Goal: Task Accomplishment & Management: Use online tool/utility

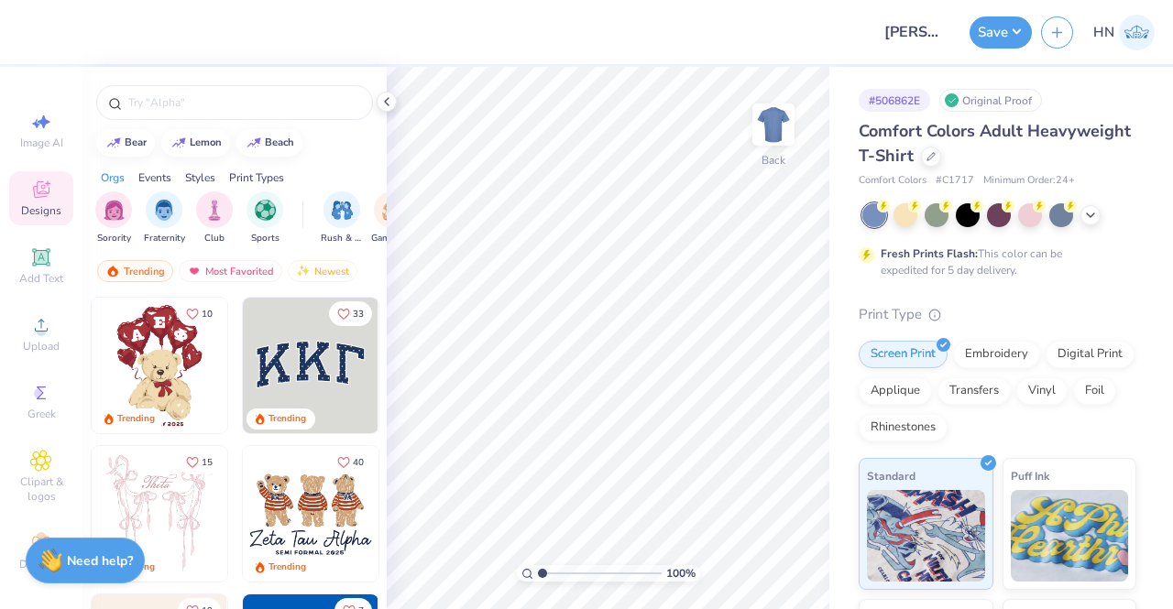
drag, startPoint x: 383, startPoint y: 98, endPoint x: 375, endPoint y: 118, distance: 21.8
click at [383, 99] on icon at bounding box center [386, 101] width 15 height 15
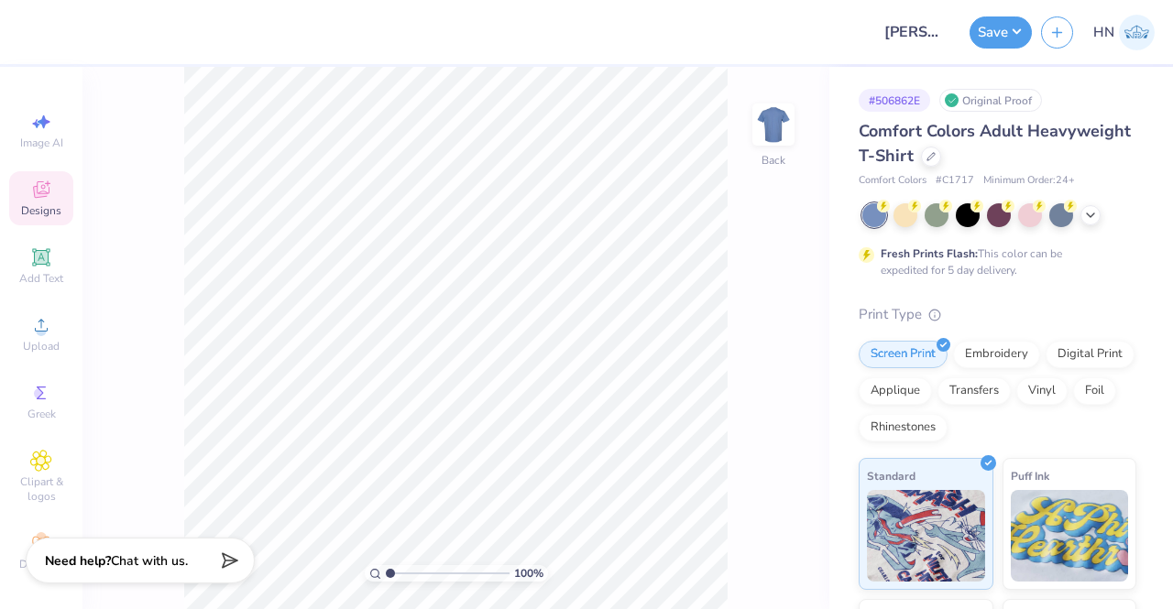
click at [37, 191] on icon at bounding box center [41, 190] width 22 height 22
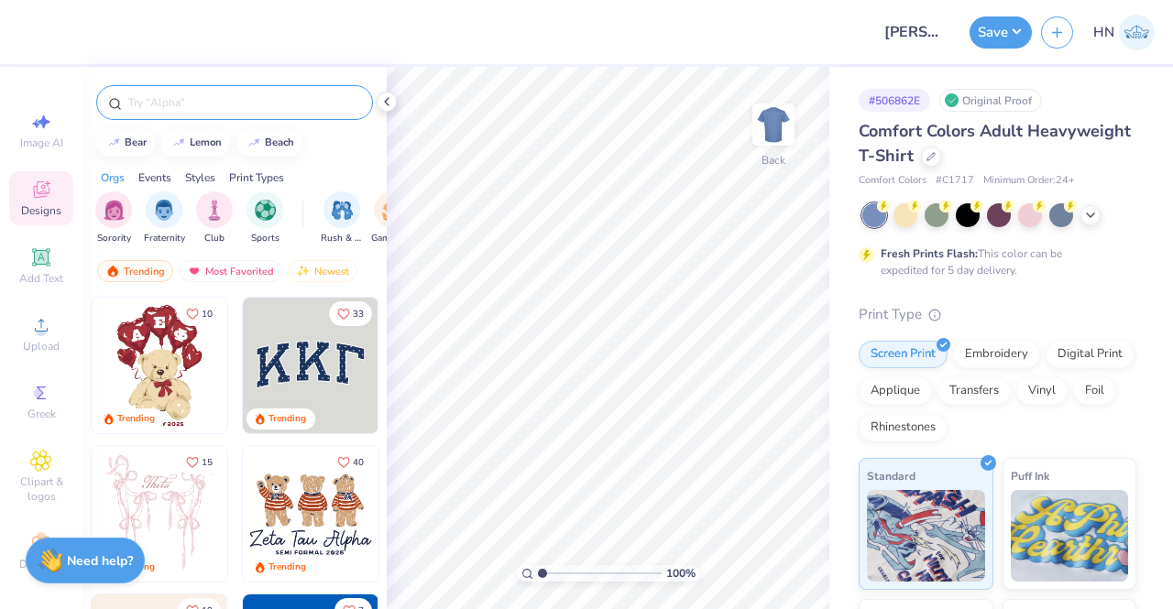
click at [179, 98] on input "text" at bounding box center [243, 102] width 235 height 18
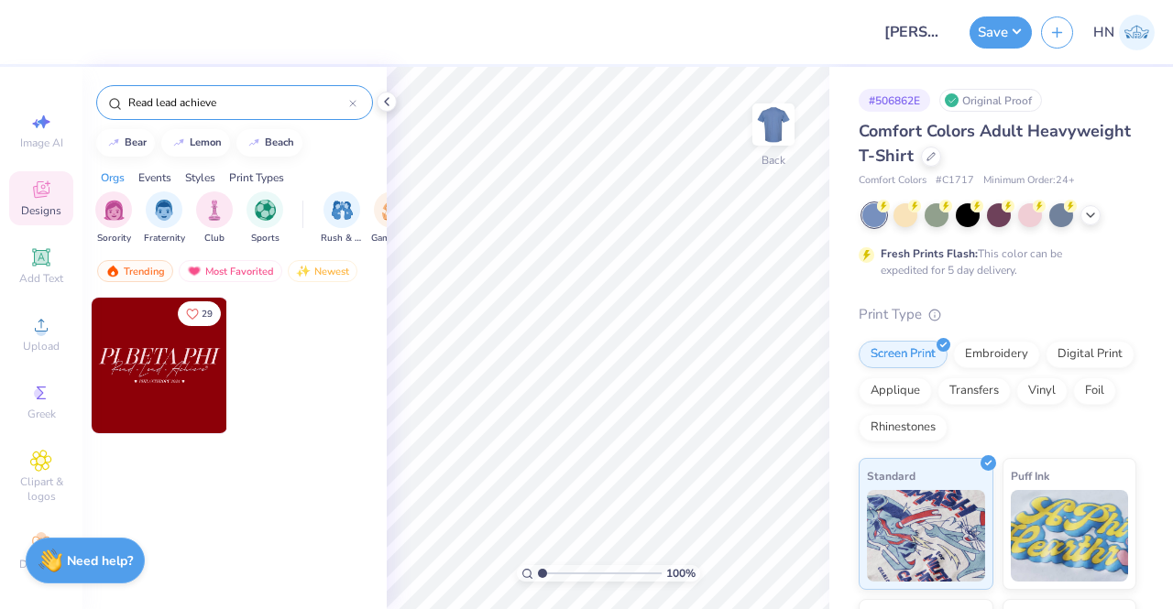
type input "Read lead achieve"
click at [150, 380] on img at bounding box center [160, 366] width 136 height 136
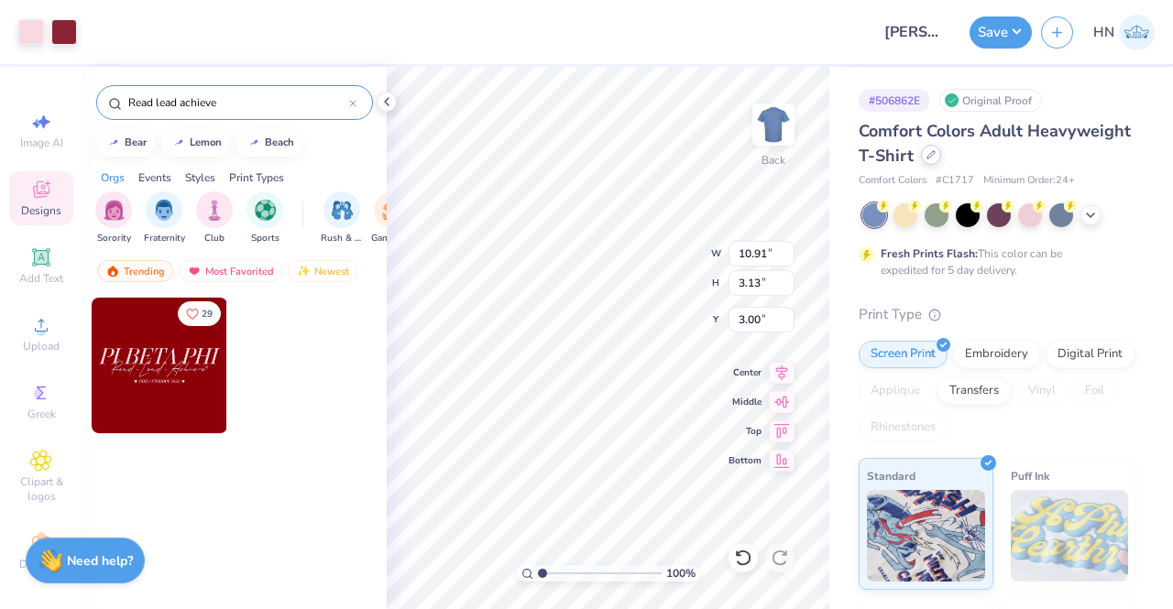
click at [941, 153] on div at bounding box center [931, 155] width 20 height 20
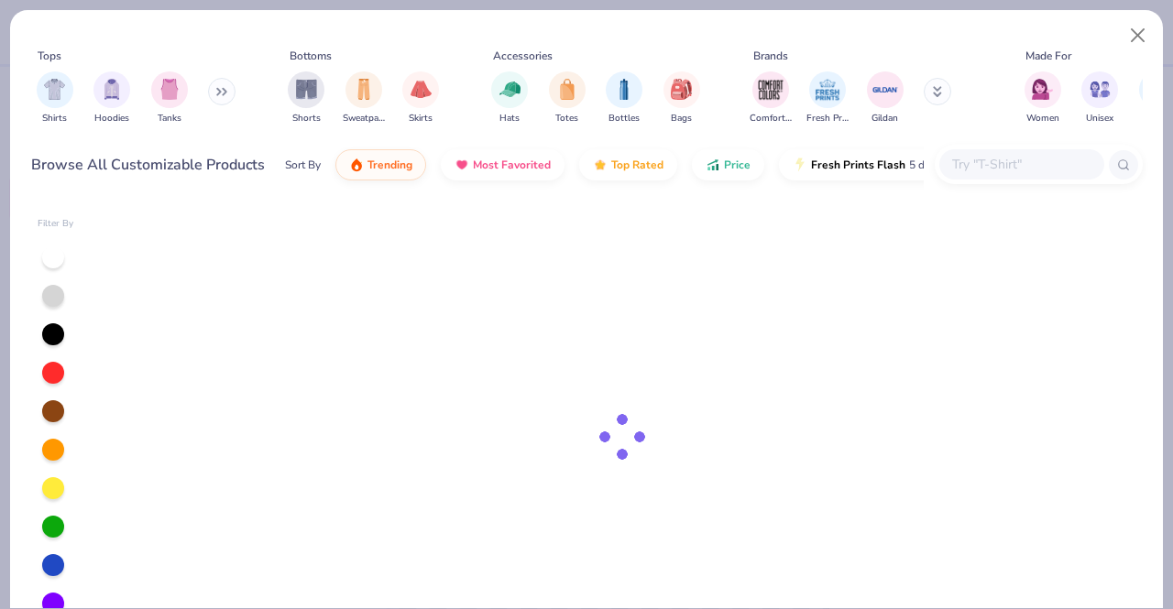
click at [958, 162] on input "text" at bounding box center [1020, 164] width 141 height 21
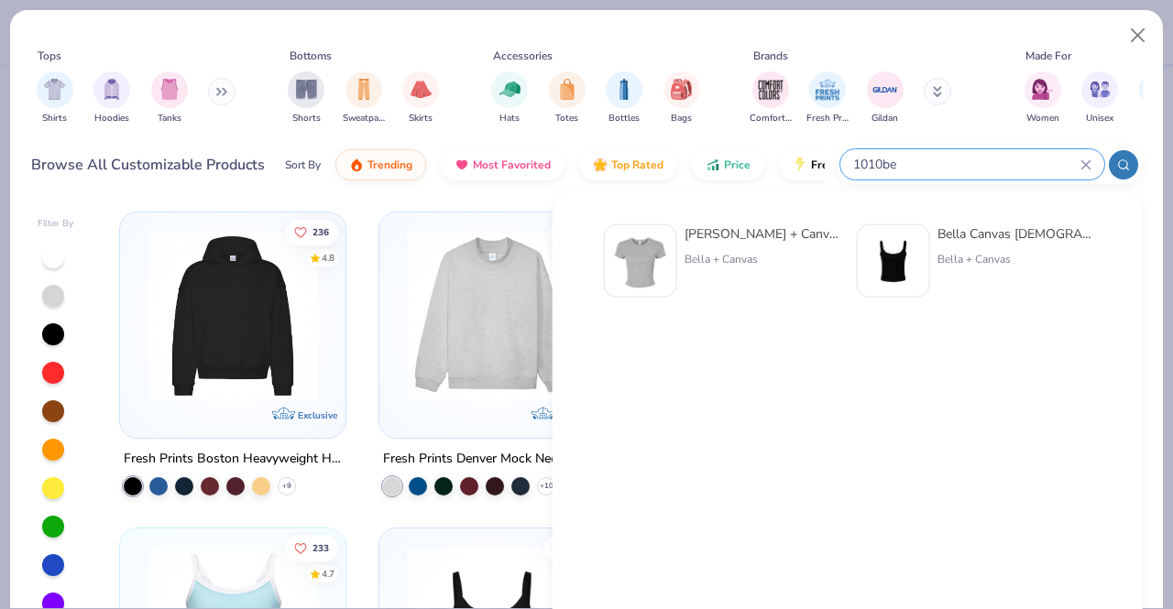
type input "1010be"
click at [819, 231] on div "[PERSON_NAME] + Canvas [DEMOGRAPHIC_DATA]' Micro Ribbed Baby Tee" at bounding box center [761, 233] width 154 height 19
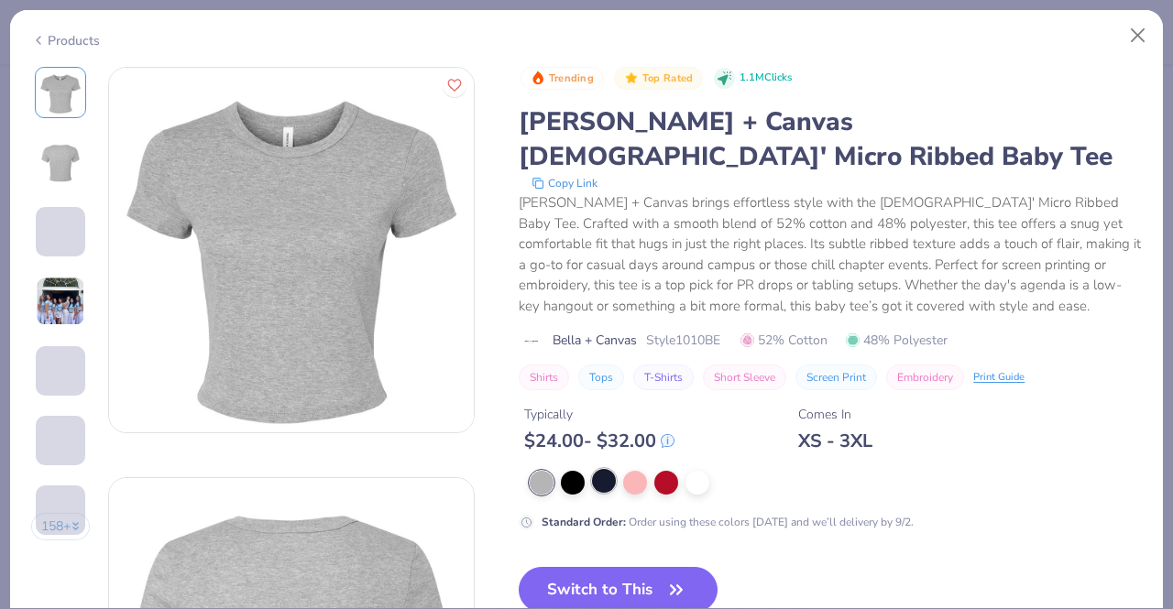
click at [612, 469] on div at bounding box center [604, 481] width 24 height 24
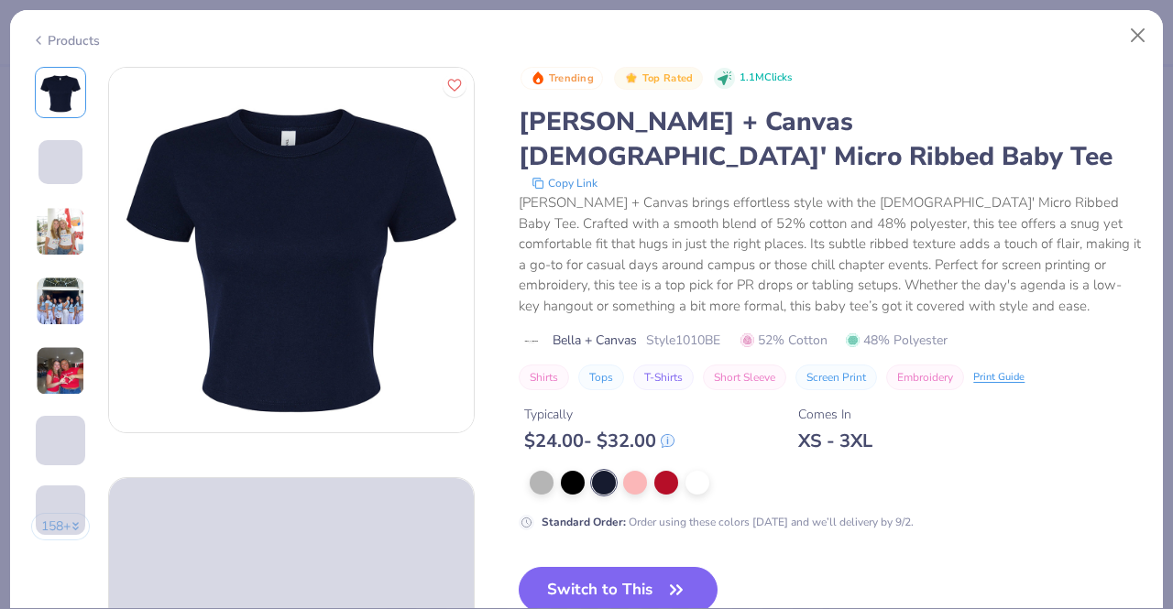
click at [612, 567] on button "Switch to This" at bounding box center [618, 590] width 199 height 46
click at [59, 295] on img at bounding box center [60, 301] width 49 height 49
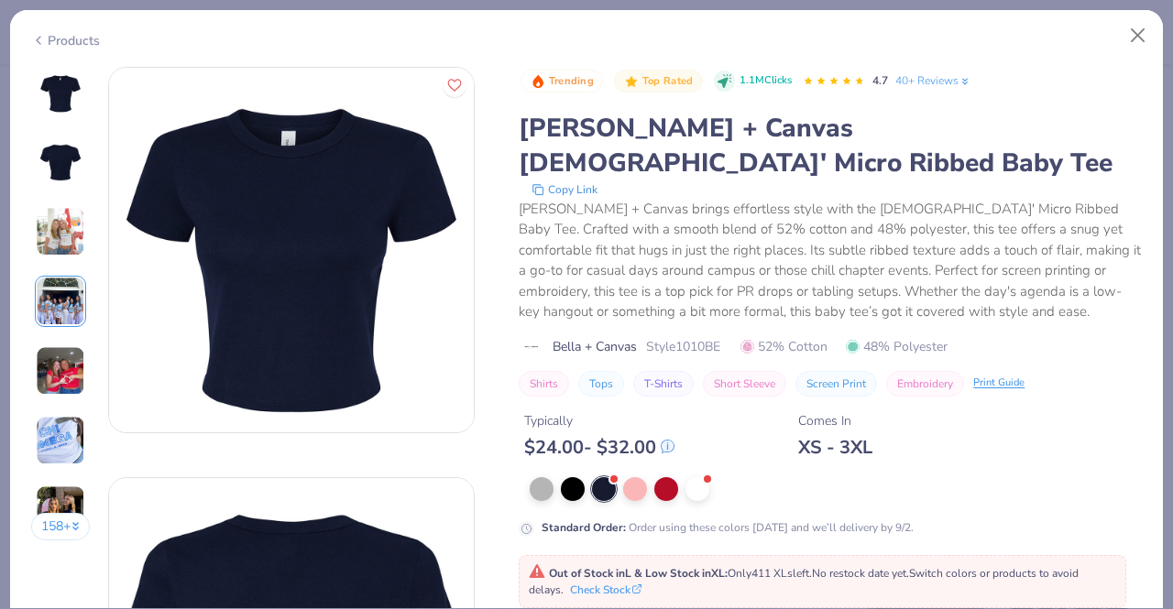
scroll to position [327, 0]
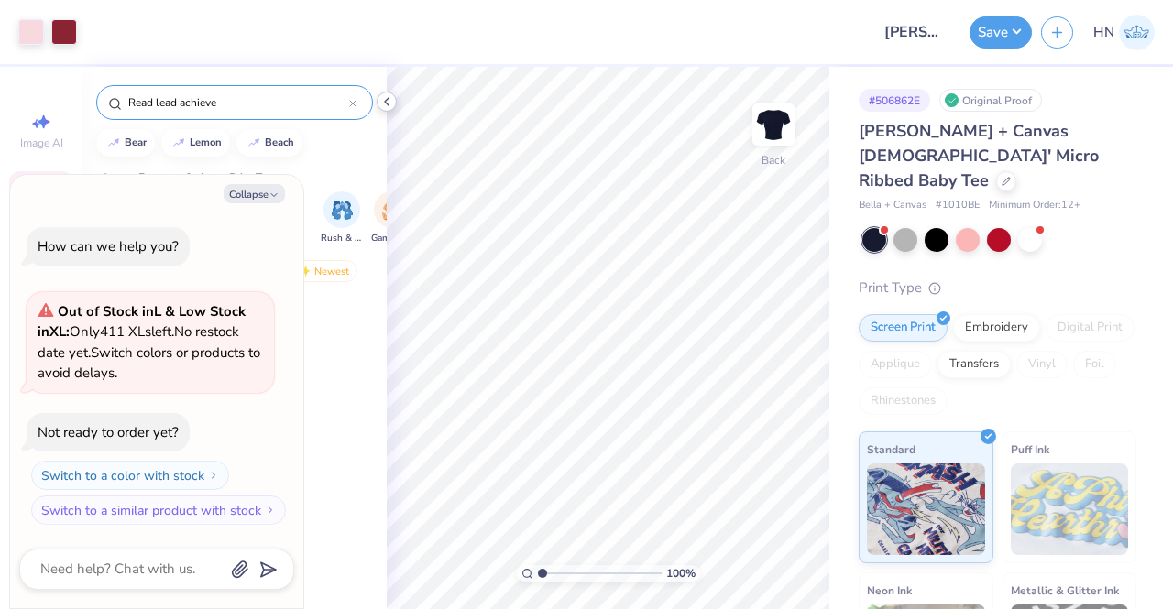
click at [389, 100] on icon at bounding box center [386, 101] width 15 height 15
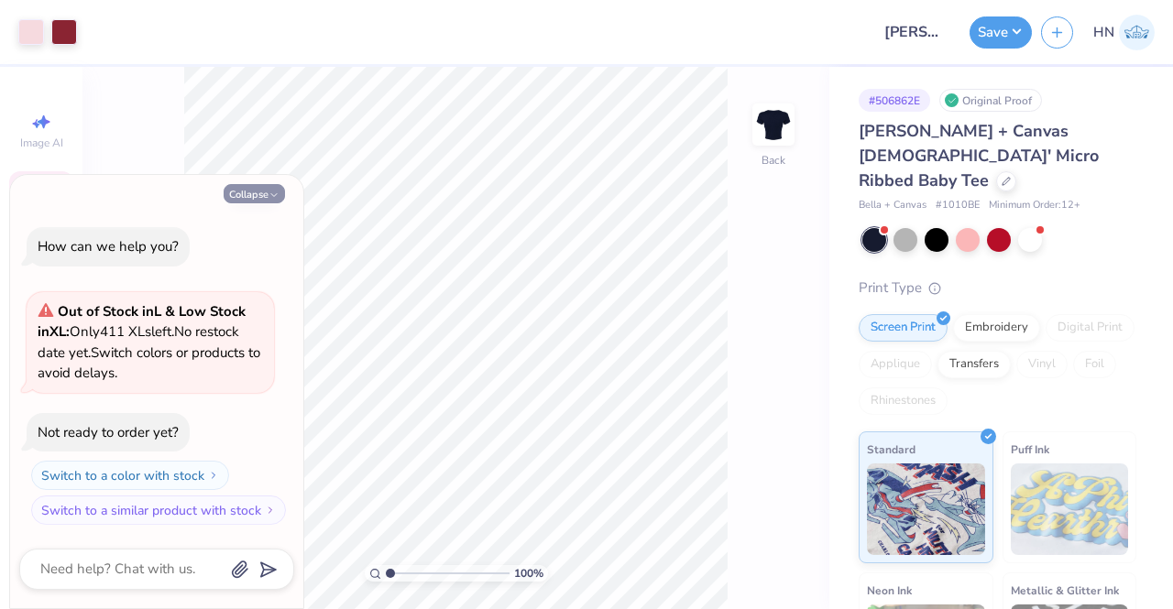
click at [255, 198] on button "Collapse" at bounding box center [254, 193] width 61 height 19
type textarea "x"
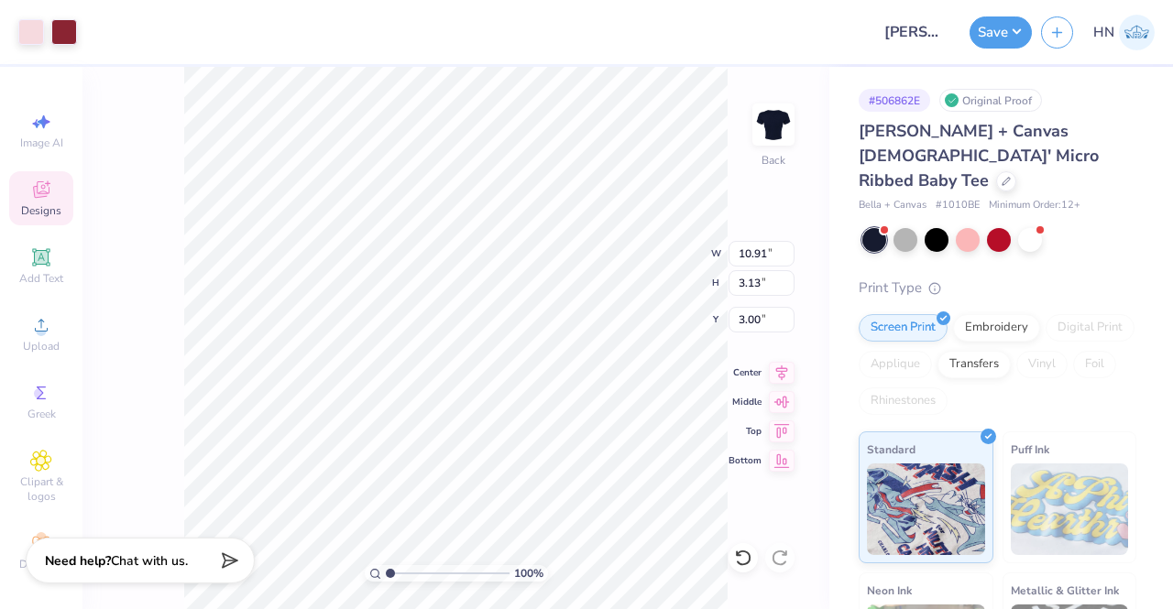
type input "3.00"
click at [1008, 175] on icon at bounding box center [1005, 179] width 9 height 9
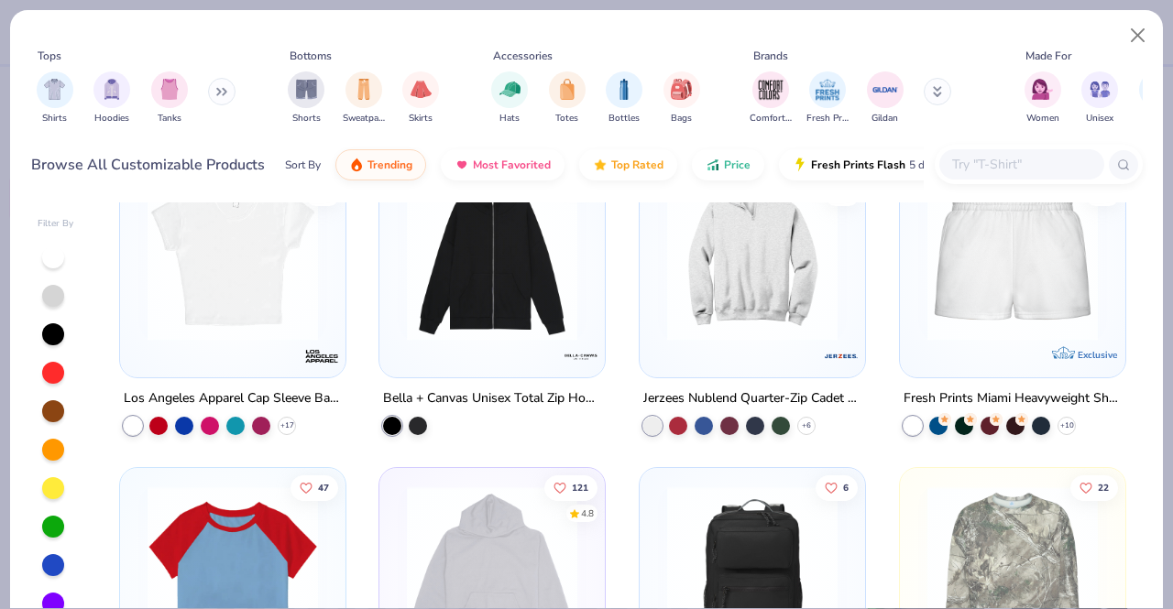
scroll to position [1283, 0]
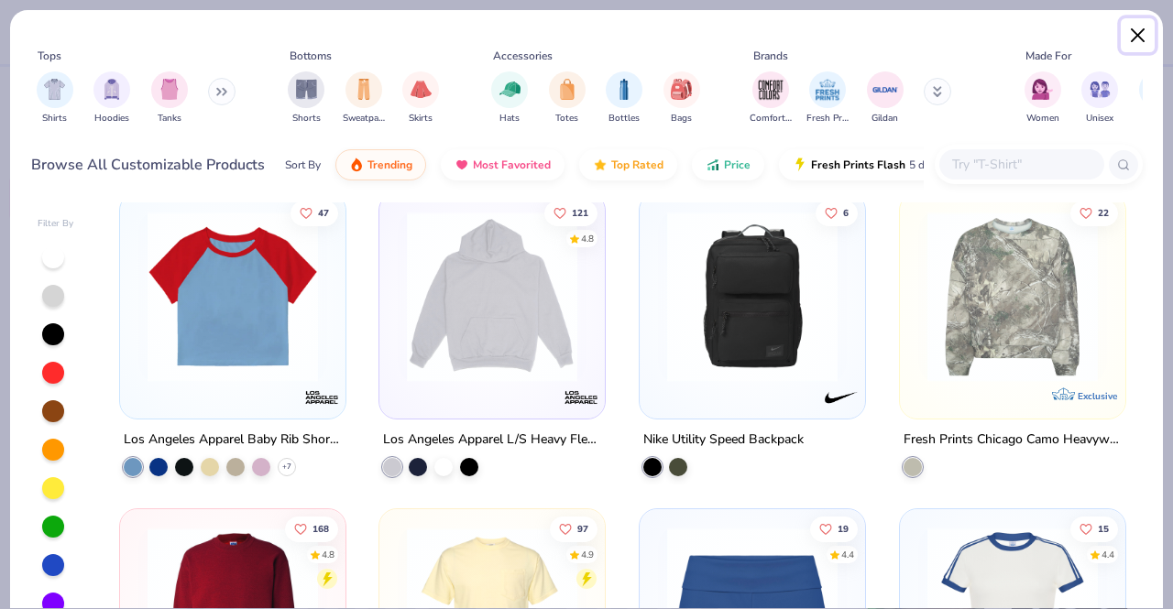
click at [1130, 32] on button "Close" at bounding box center [1137, 35] width 35 height 35
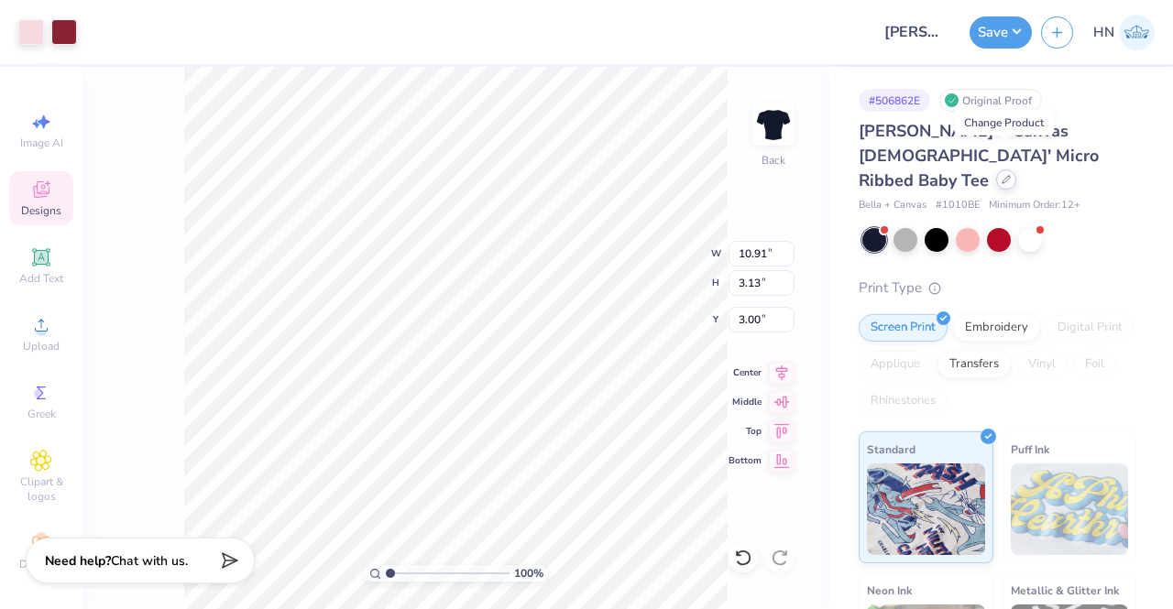
click at [1008, 176] on icon at bounding box center [1005, 179] width 7 height 7
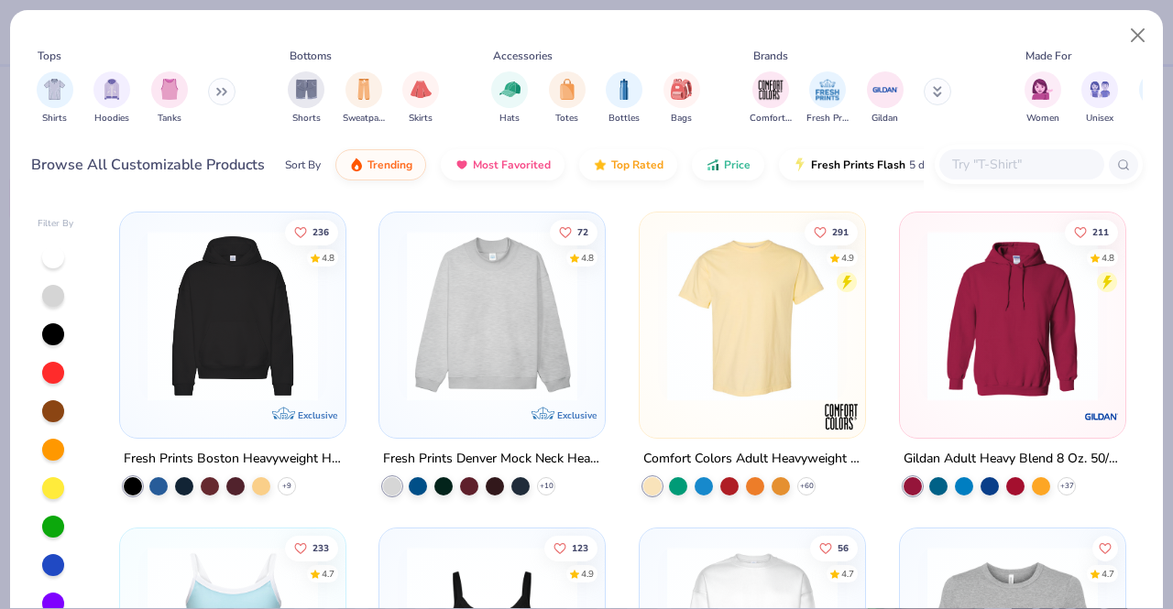
click at [1006, 154] on input "text" at bounding box center [1020, 164] width 141 height 21
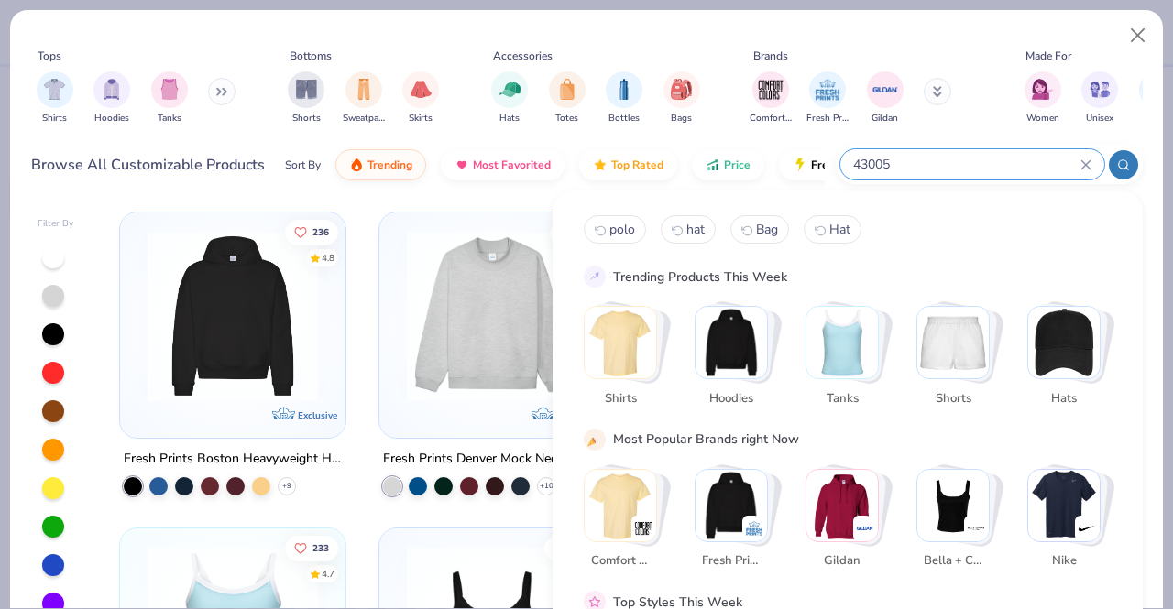
type input "43005"
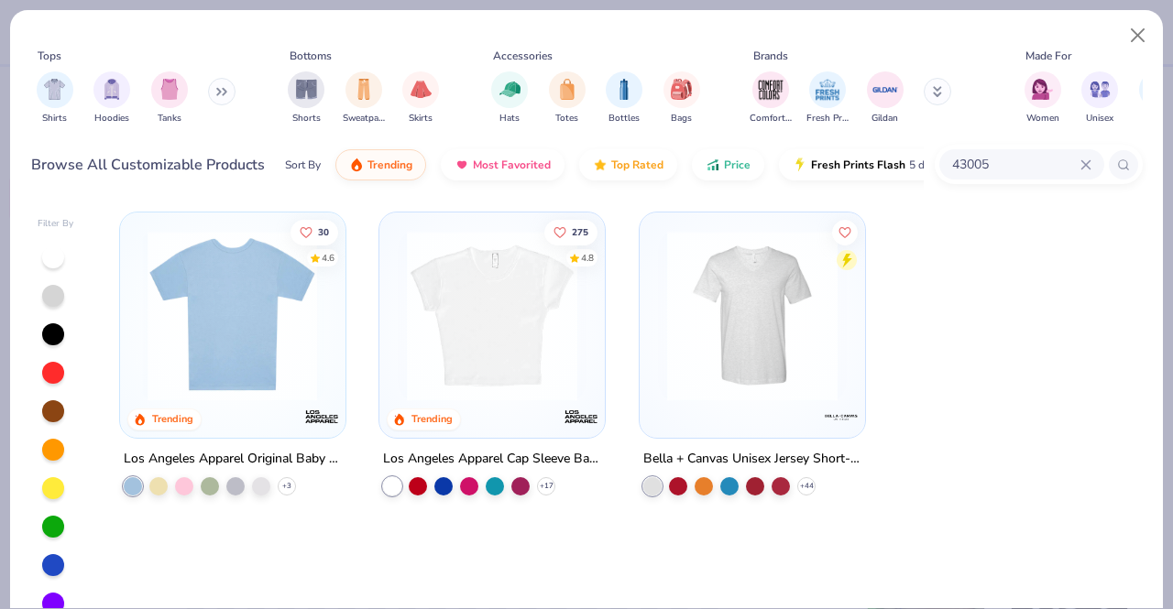
click at [509, 391] on img at bounding box center [492, 316] width 189 height 170
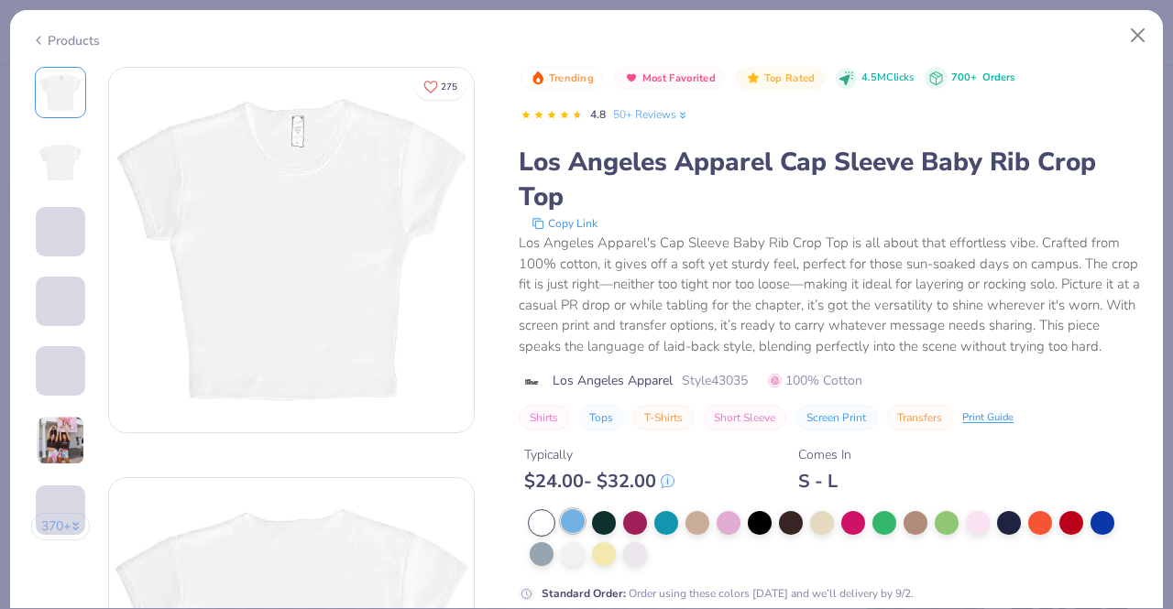
click at [577, 533] on div at bounding box center [573, 521] width 24 height 24
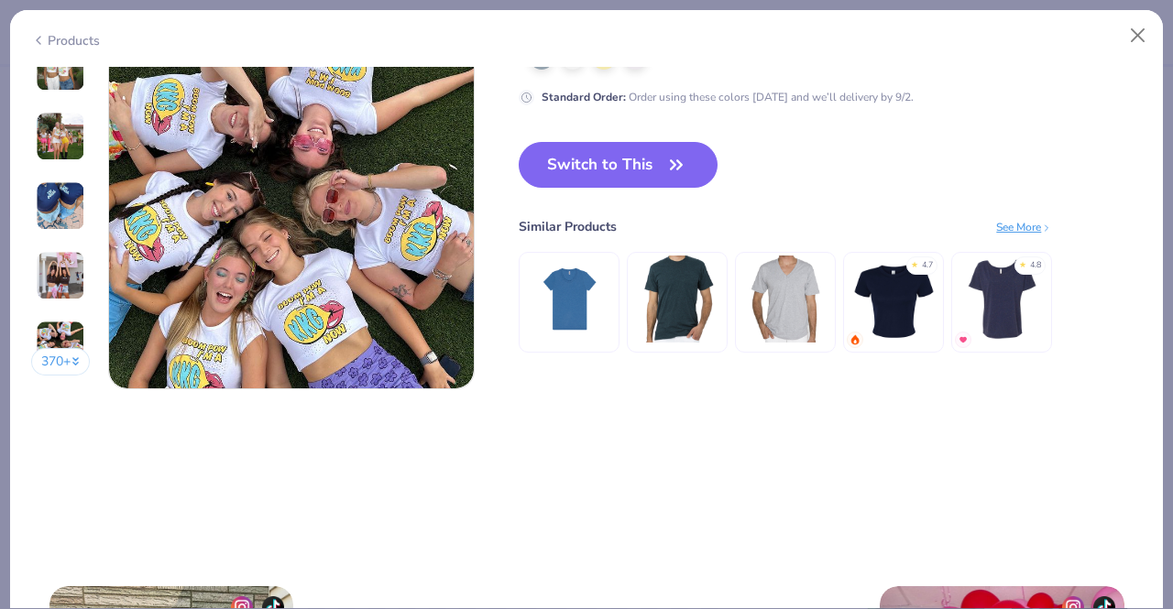
scroll to position [2562, 0]
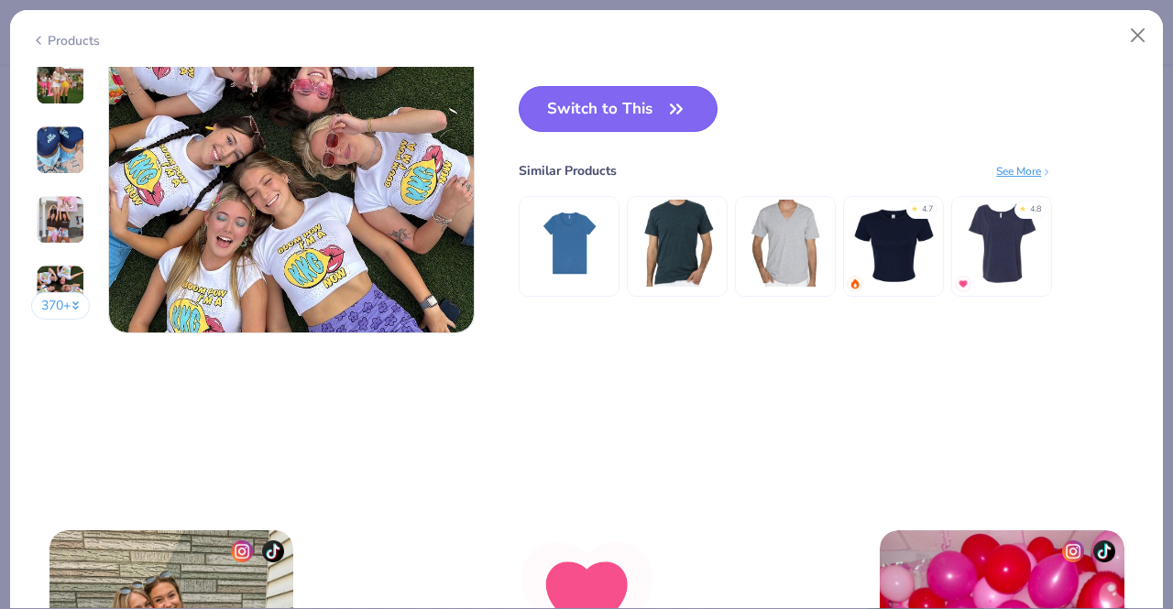
click at [589, 122] on button "Switch to This" at bounding box center [618, 109] width 199 height 46
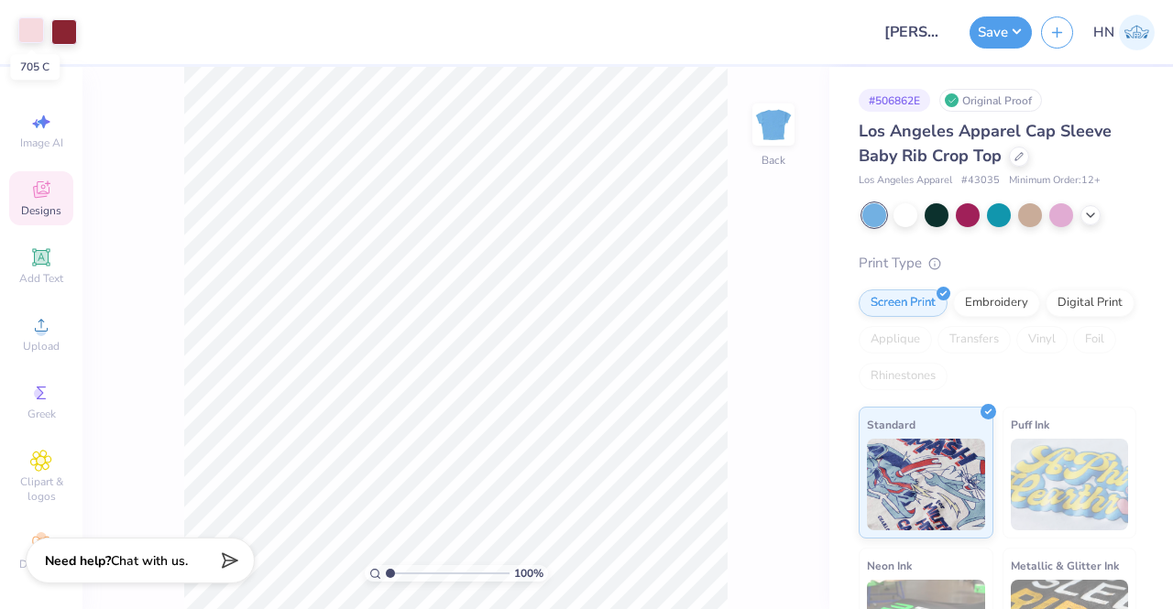
click at [29, 25] on div at bounding box center [31, 30] width 26 height 26
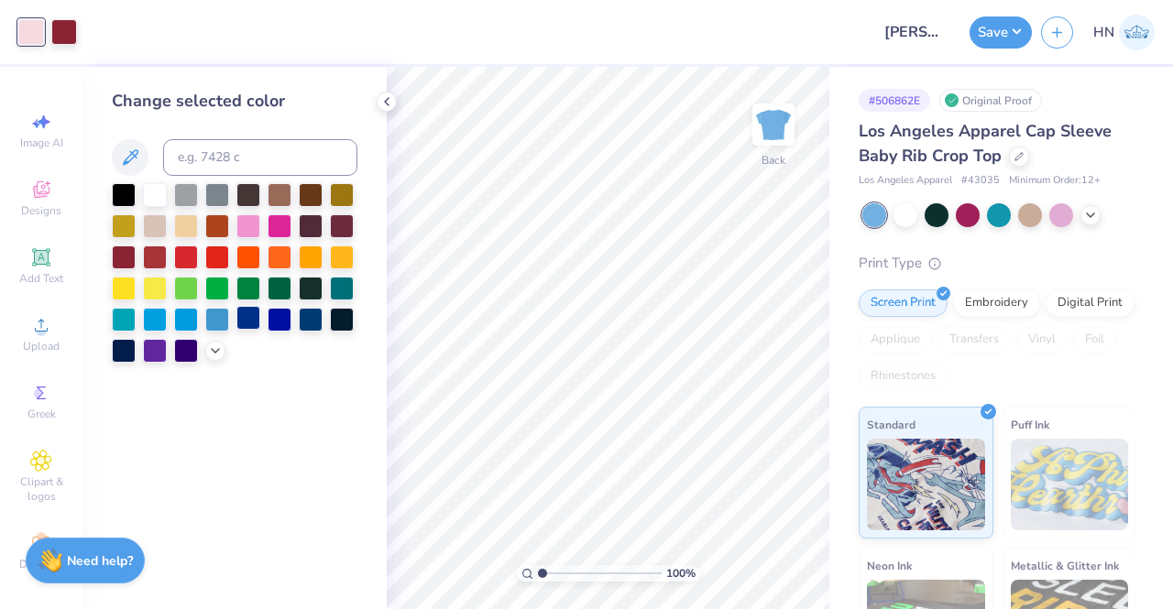
click at [258, 318] on div at bounding box center [248, 318] width 24 height 24
click at [70, 31] on div at bounding box center [64, 30] width 26 height 26
click at [181, 319] on div at bounding box center [186, 318] width 24 height 24
click at [213, 353] on icon at bounding box center [215, 349] width 15 height 15
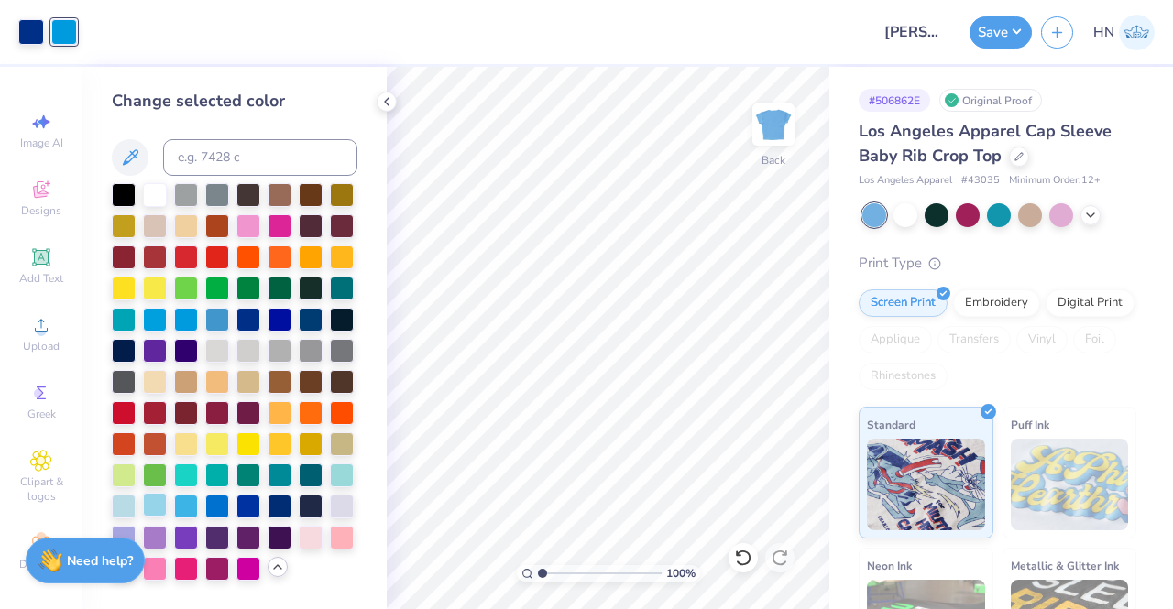
click at [156, 507] on div at bounding box center [155, 505] width 24 height 24
click at [183, 505] on div at bounding box center [186, 505] width 24 height 24
click at [143, 196] on div at bounding box center [155, 193] width 24 height 24
click at [194, 496] on div at bounding box center [186, 505] width 24 height 24
click at [388, 94] on icon at bounding box center [386, 101] width 15 height 15
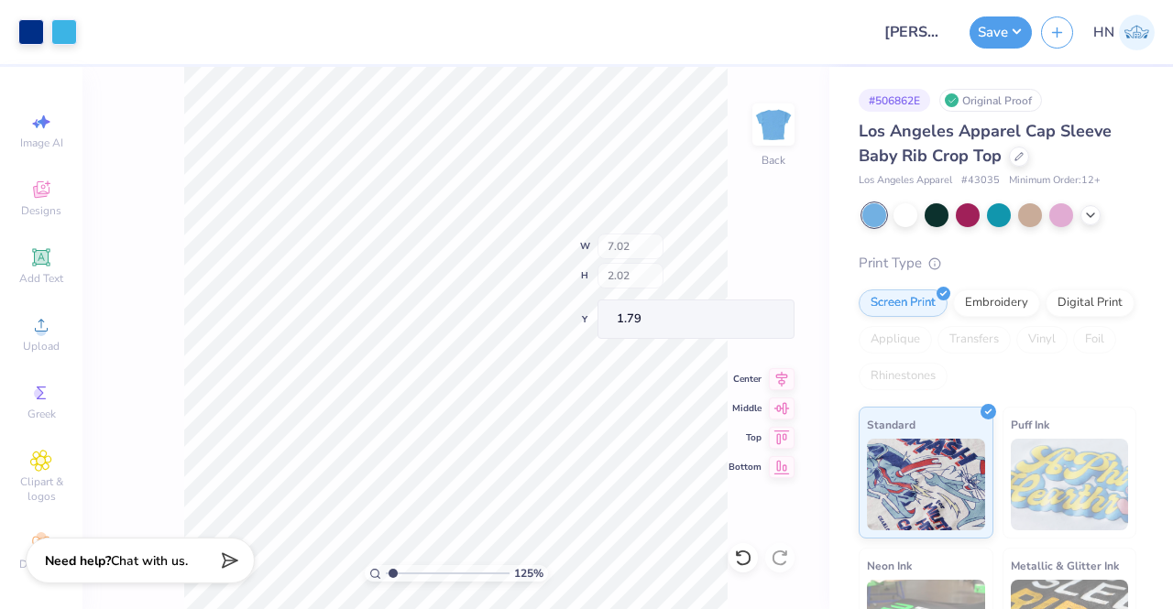
type input "1.24702520950275"
type input "2.37"
type input "0.18"
type input "3.63"
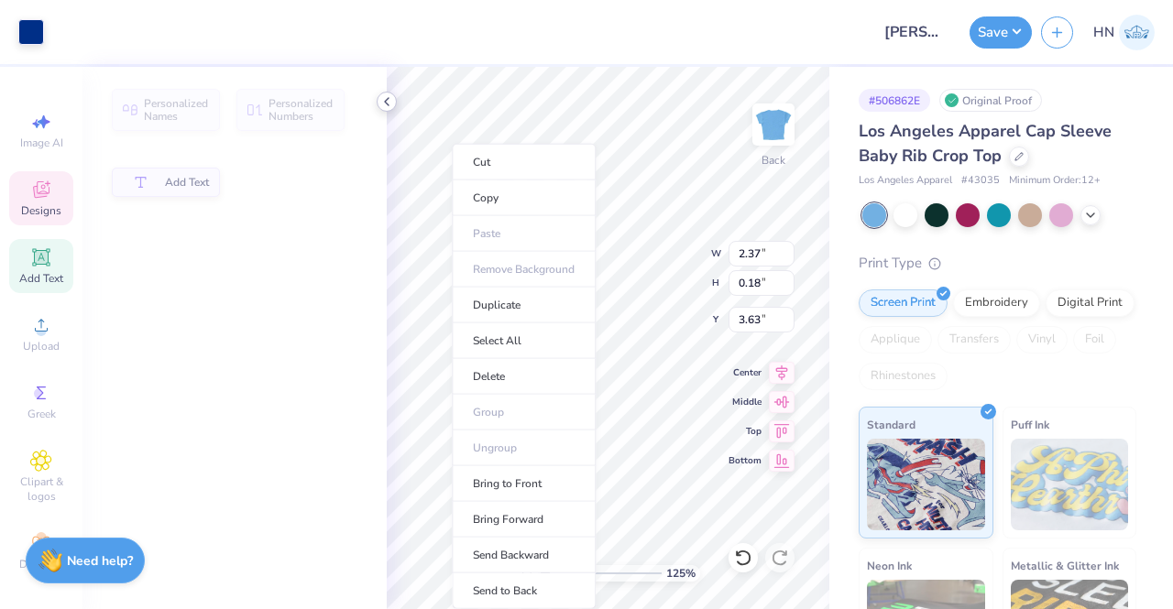
type input "1"
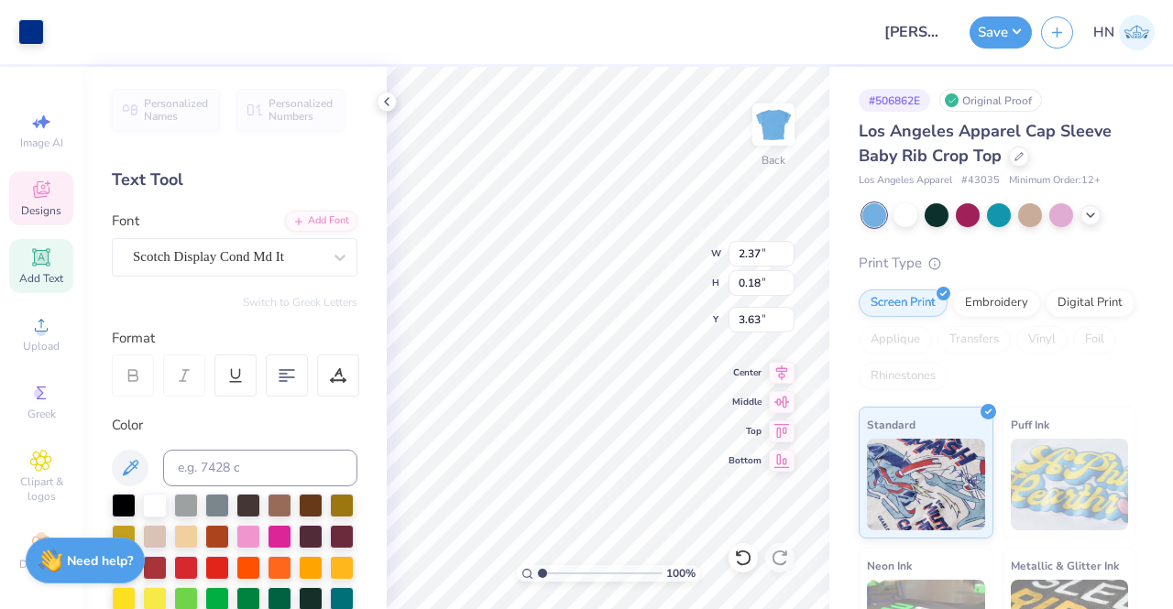
scroll to position [15, 2]
type input "4.25"
type input "0.26"
click at [387, 104] on polyline at bounding box center [387, 101] width 4 height 7
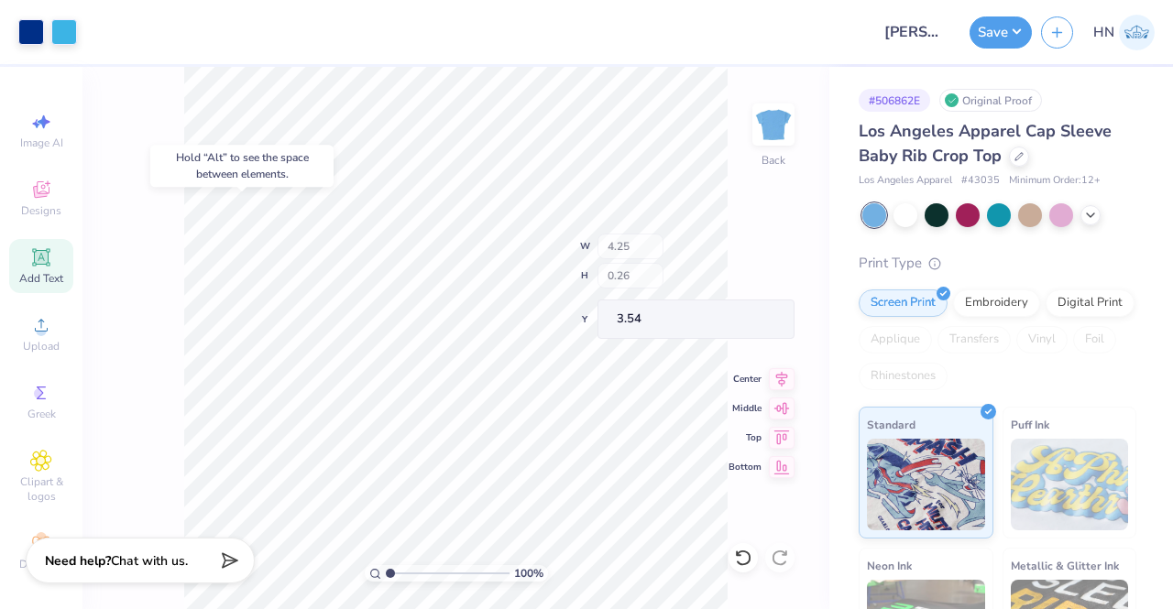
type input "3.54"
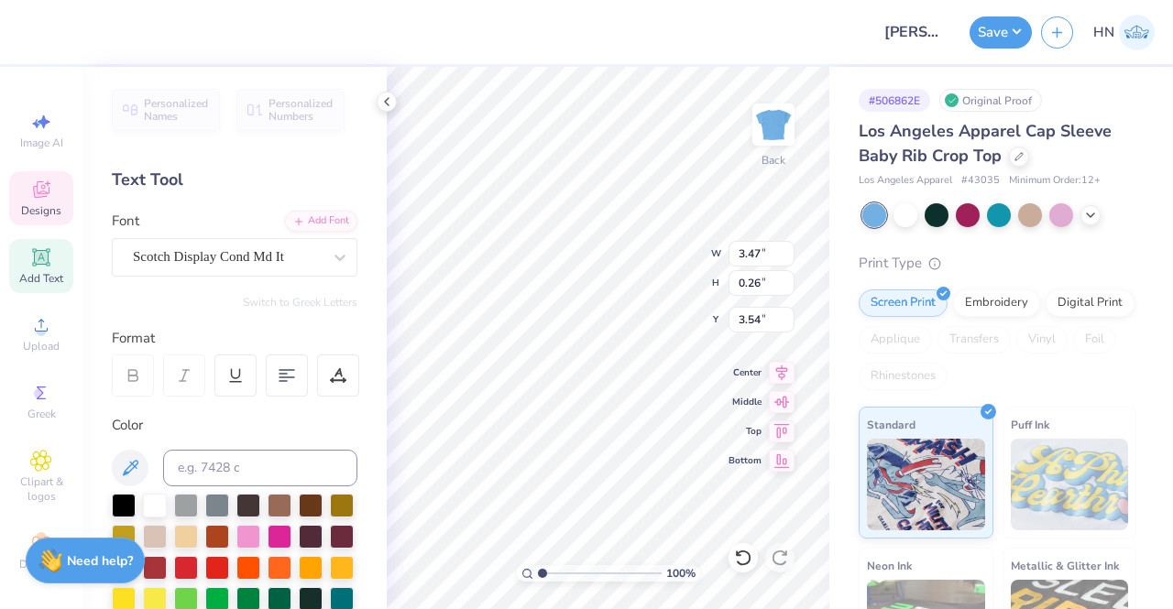
type textarea "P"
type textarea "PHILANT"
type textarea "PHILANTHROPY 2025"
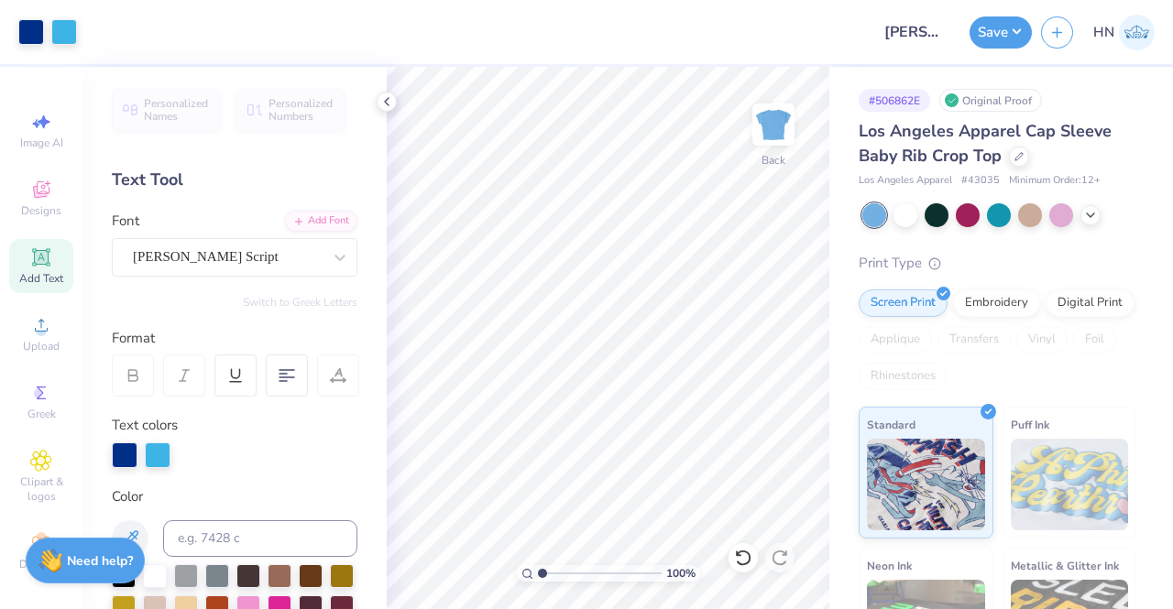
click at [386, 93] on div at bounding box center [387, 102] width 20 height 20
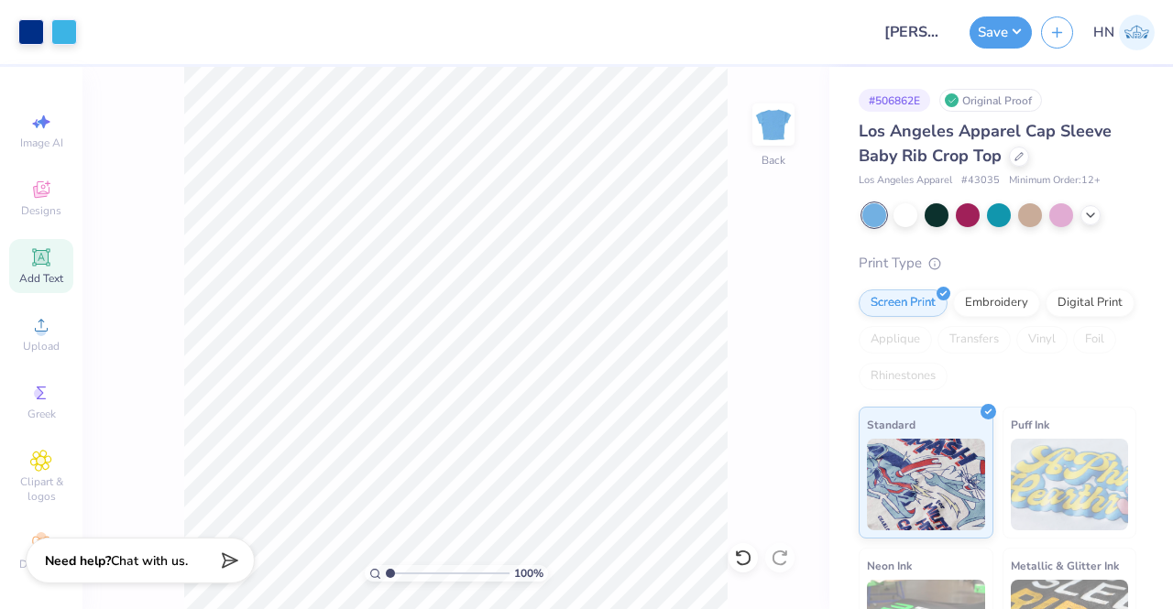
click at [386, 574] on input "range" at bounding box center [448, 573] width 124 height 16
click at [378, 573] on icon at bounding box center [375, 574] width 12 height 12
click at [377, 572] on icon at bounding box center [375, 574] width 12 height 12
click at [989, 43] on button "Save" at bounding box center [1000, 30] width 62 height 32
type input "1.00829586996823"
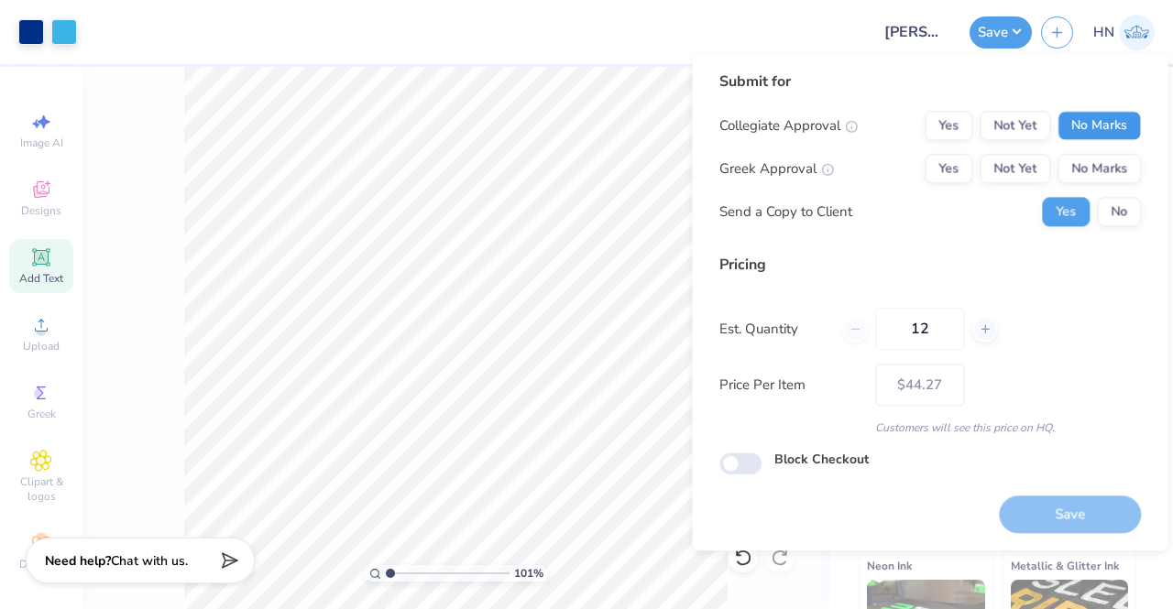
click at [1074, 121] on button "No Marks" at bounding box center [1098, 125] width 83 height 29
click at [966, 166] on button "Yes" at bounding box center [948, 168] width 48 height 29
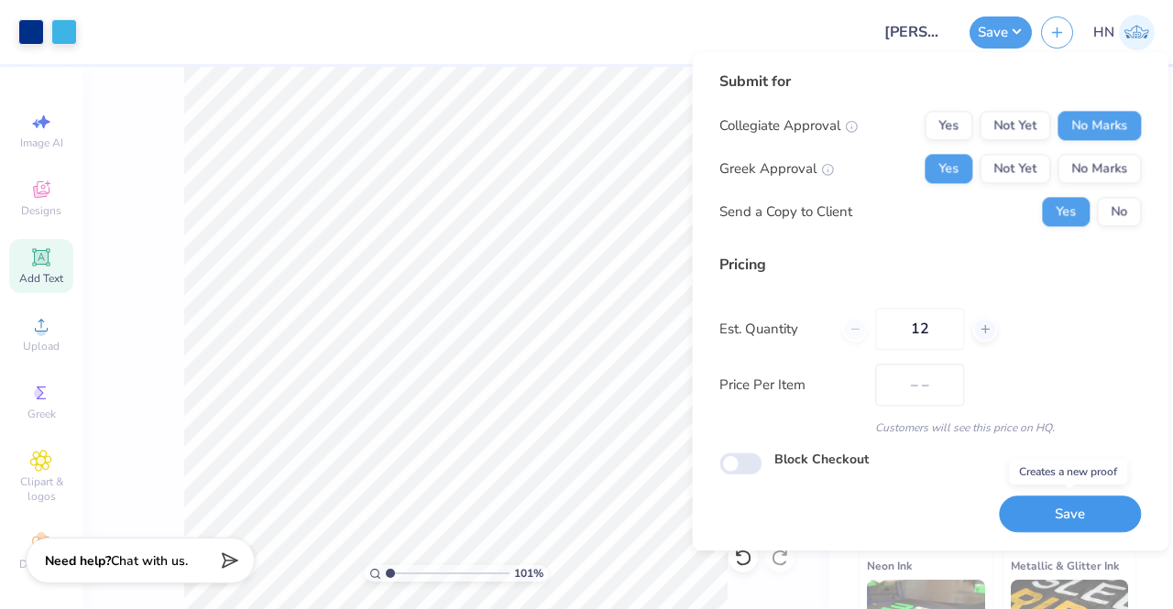
click at [1041, 506] on button "Save" at bounding box center [1070, 515] width 142 height 38
type input "$44.27"
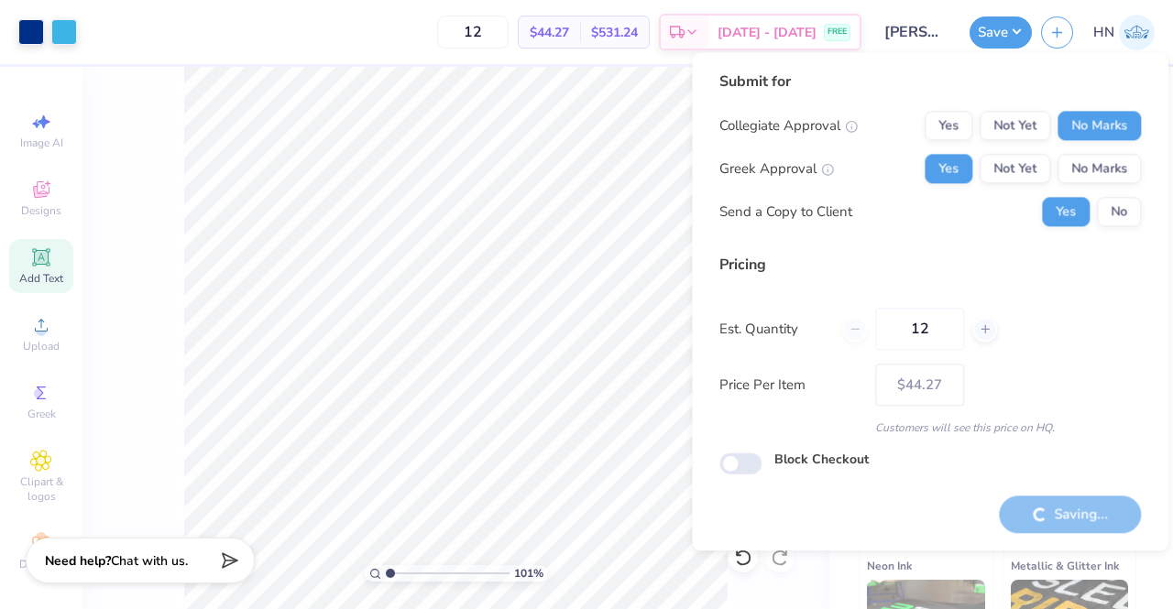
type input "1.00829586996823"
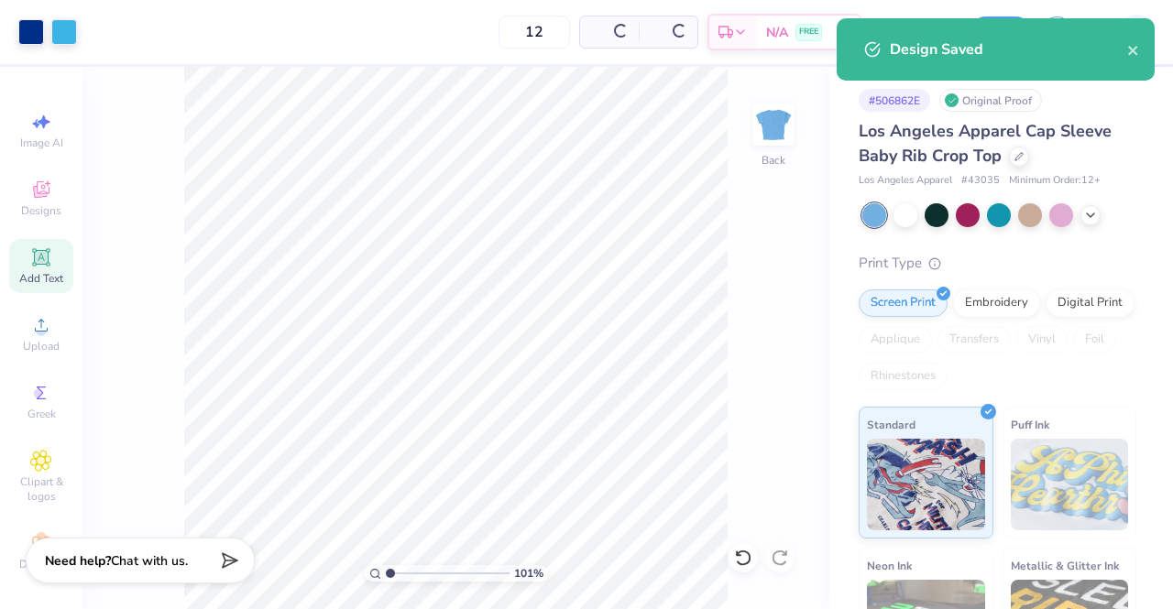
type input "– –"
click at [41, 205] on span "Designs" at bounding box center [41, 210] width 40 height 15
type input "1.00829586996823"
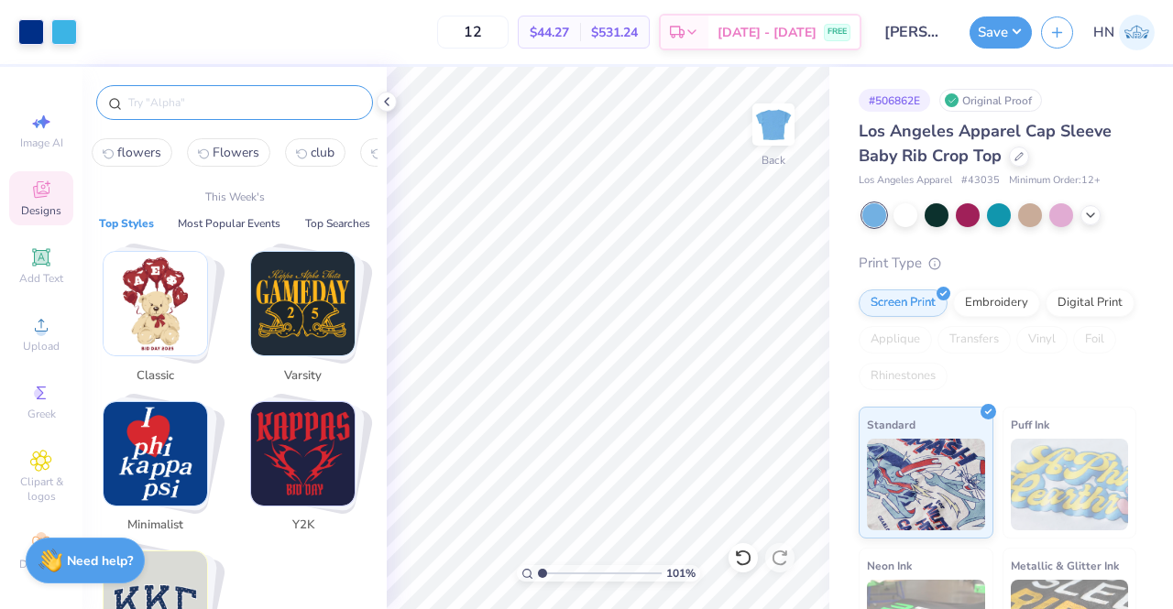
click at [196, 106] on input "text" at bounding box center [243, 102] width 235 height 18
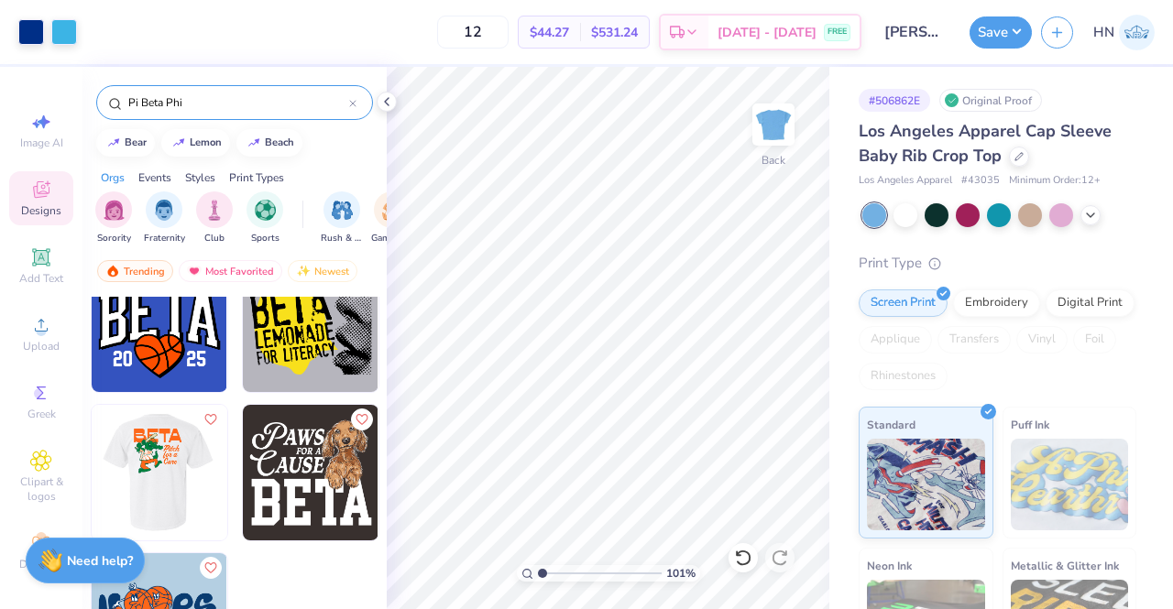
scroll to position [7484, 0]
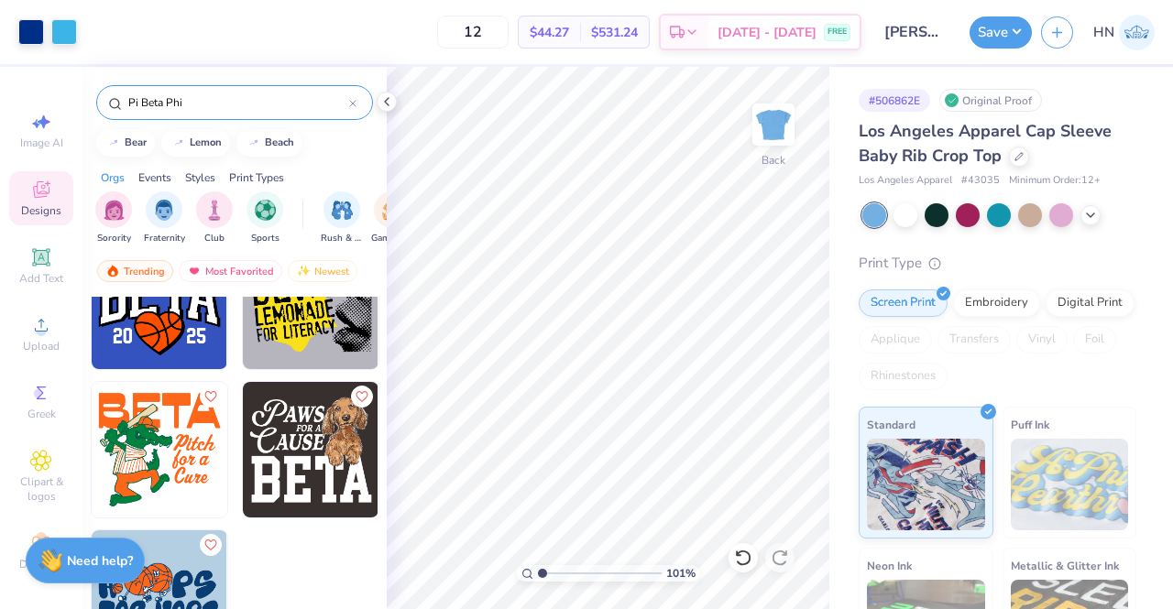
drag, startPoint x: 211, startPoint y: 105, endPoint x: 135, endPoint y: 104, distance: 76.0
click at [135, 104] on input "Pi Beta Phi" at bounding box center [237, 102] width 223 height 18
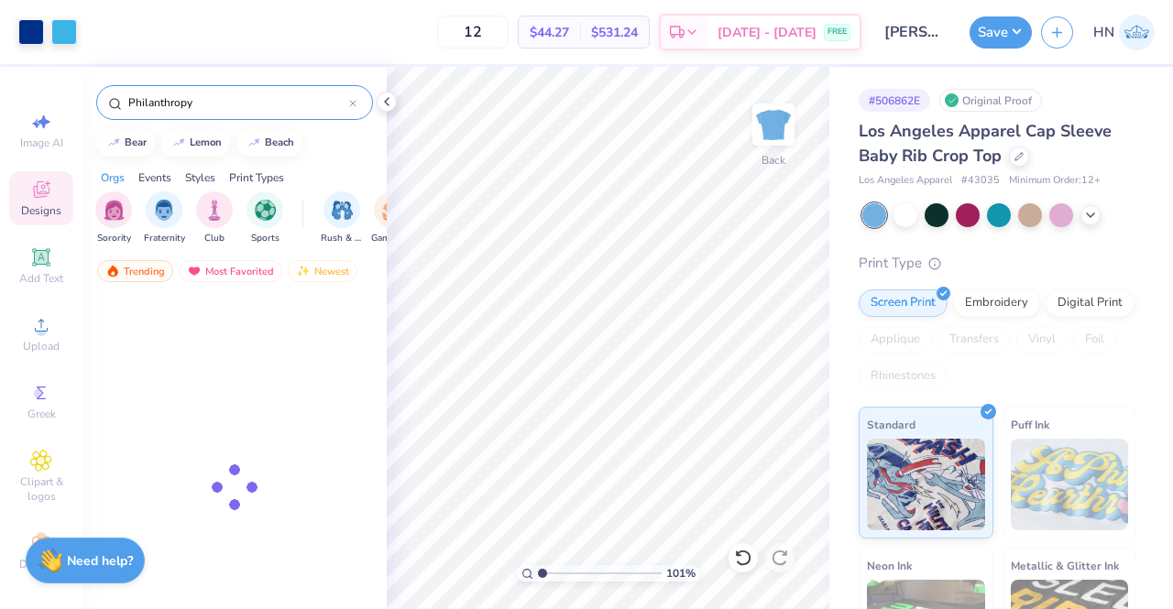
type input "Philanthropy"
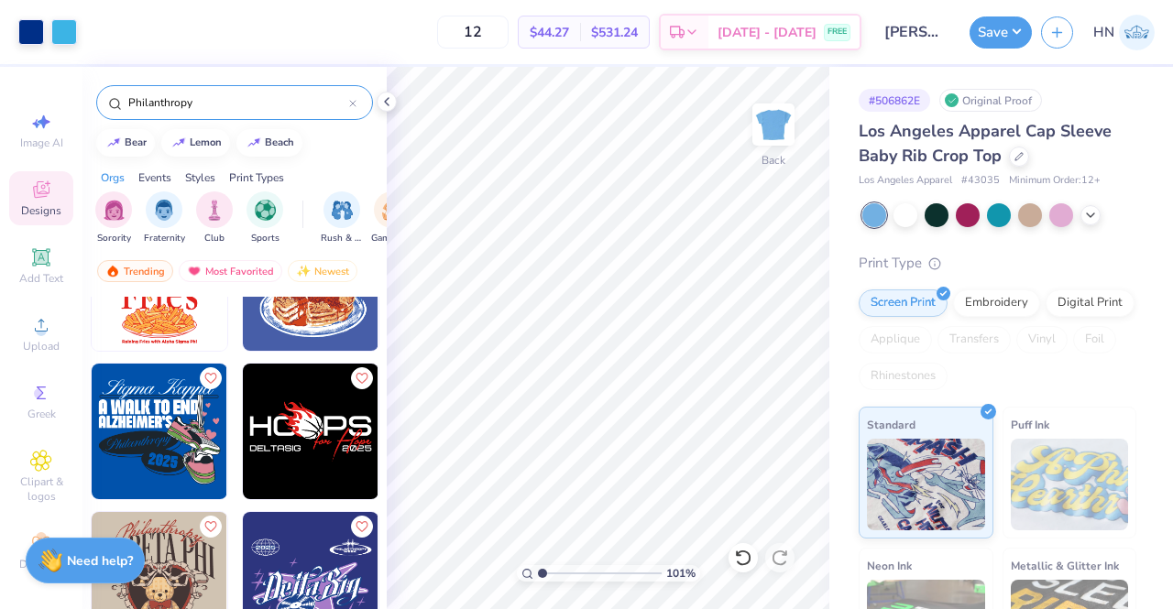
scroll to position [1283, 0]
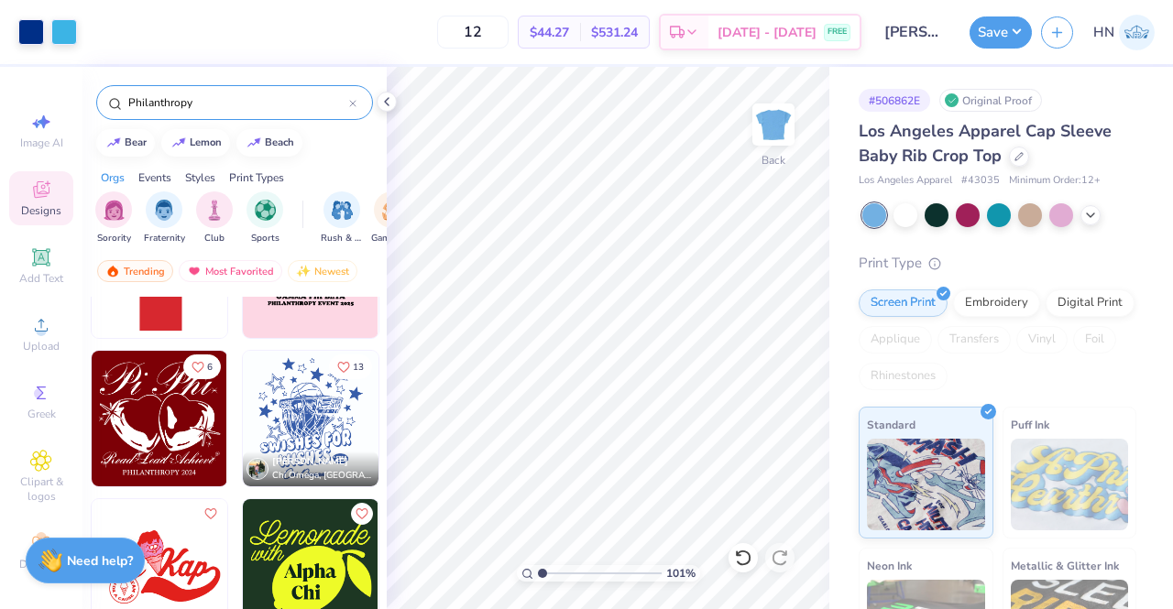
click at [171, 441] on img at bounding box center [160, 419] width 136 height 136
type input "1.00829586996823"
type input "4.79"
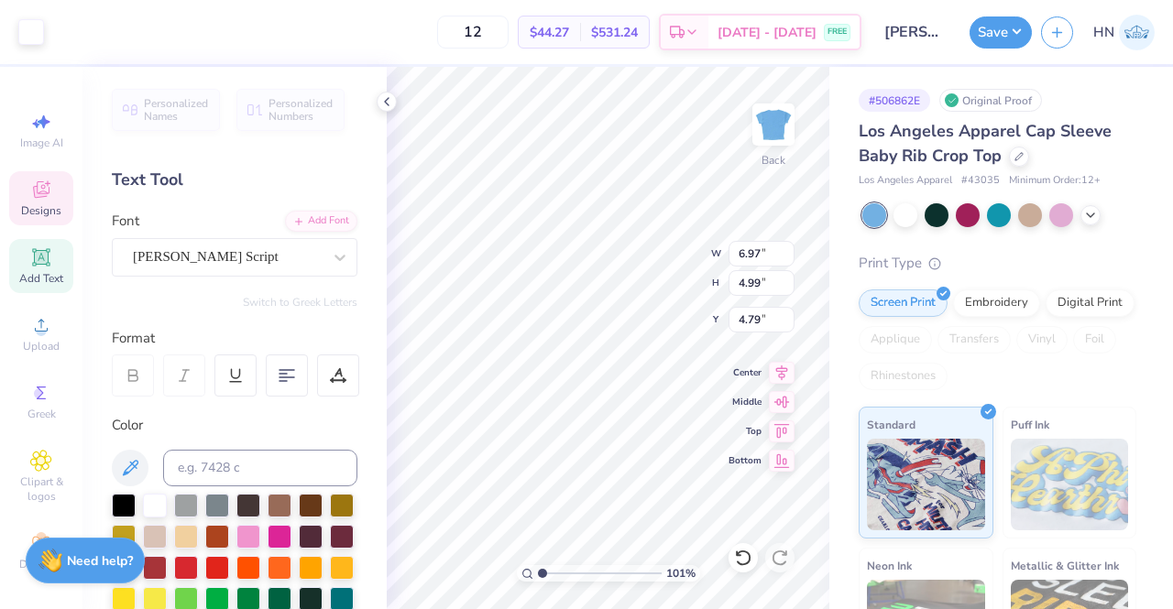
type input "1.00829586996823"
type input "6.35"
type input "1.00829586996823"
type input "5.79"
type input "4.14"
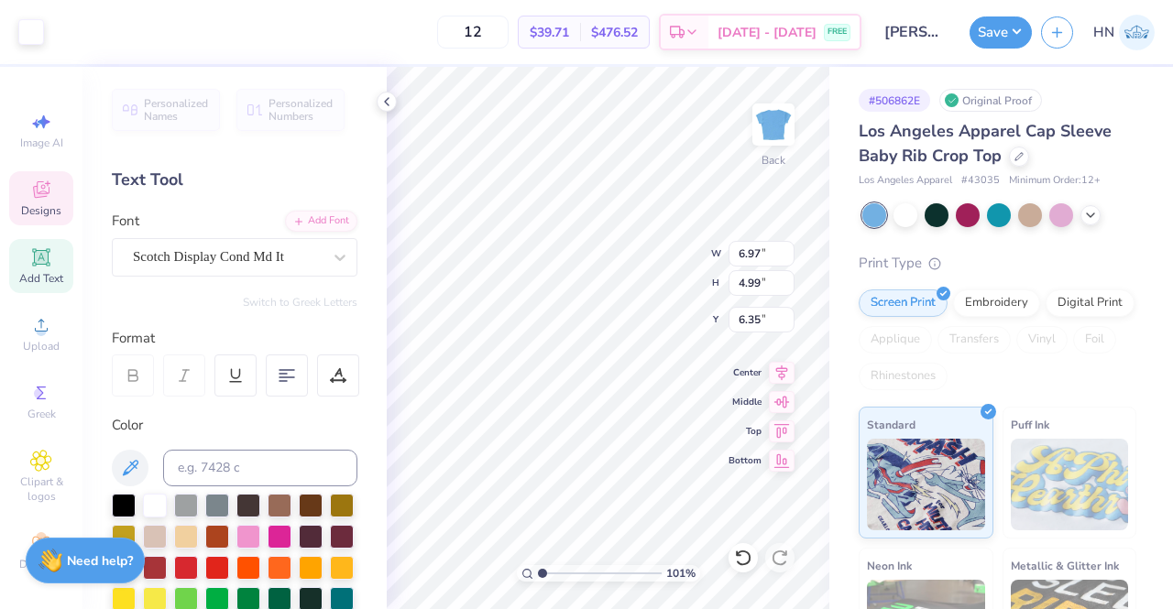
type input "6.31"
type input "1.00829586996823"
type input "2.18"
type input "1.00829586996823"
type input "1.54"
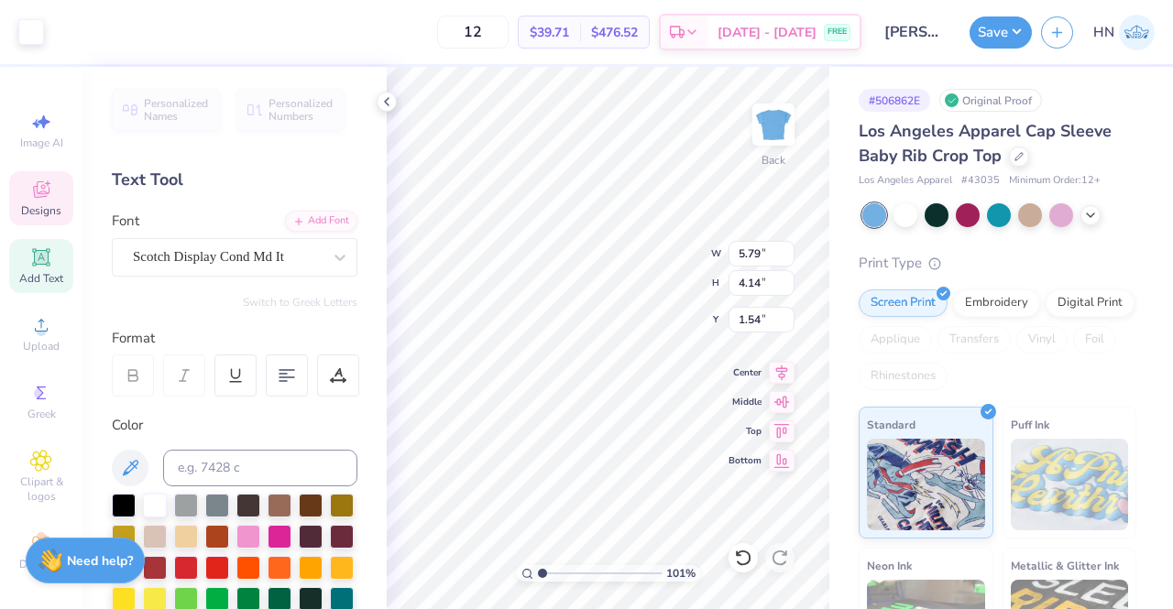
type input "1.00829586996823"
type input "6.39"
type input "4.57"
type input "1.56"
type input "1.00829586996823"
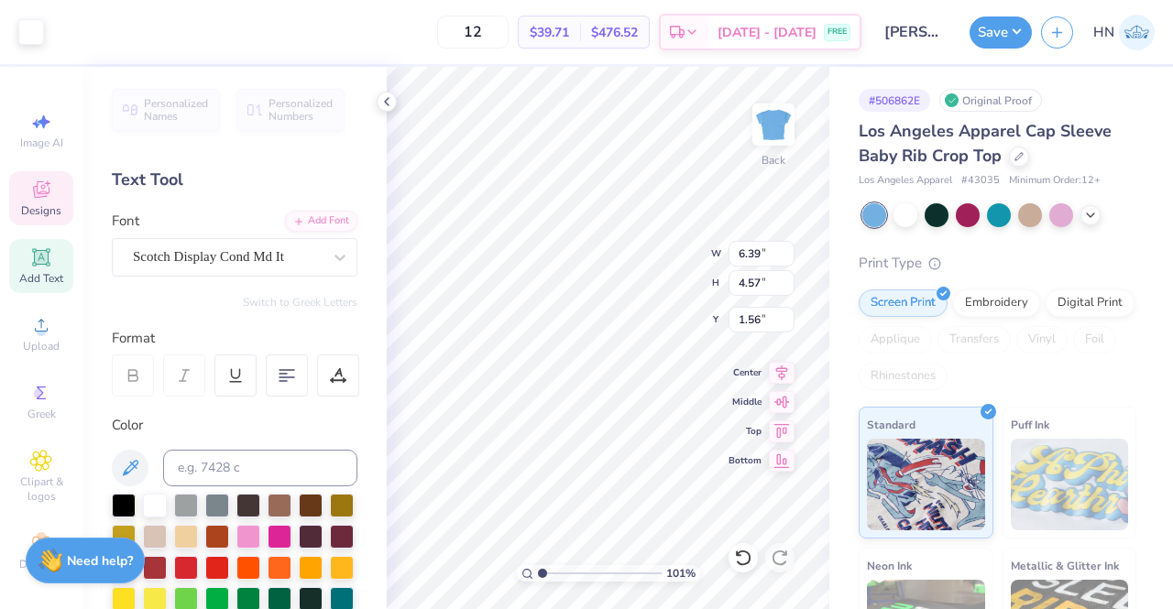
type input "1.59"
type input "1.00829586996823"
type input "7.00"
type input "5.00"
type input "1.15"
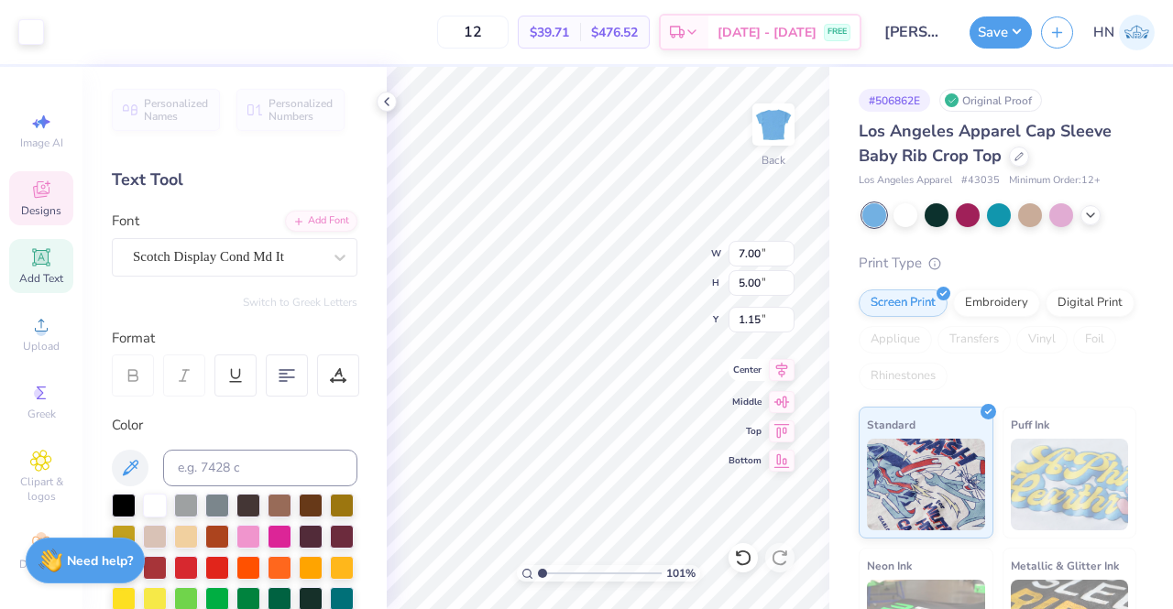
click at [786, 364] on icon at bounding box center [782, 370] width 12 height 16
click at [783, 366] on icon at bounding box center [782, 370] width 26 height 22
click at [782, 366] on icon at bounding box center [782, 370] width 26 height 22
click at [773, 365] on icon at bounding box center [782, 370] width 26 height 22
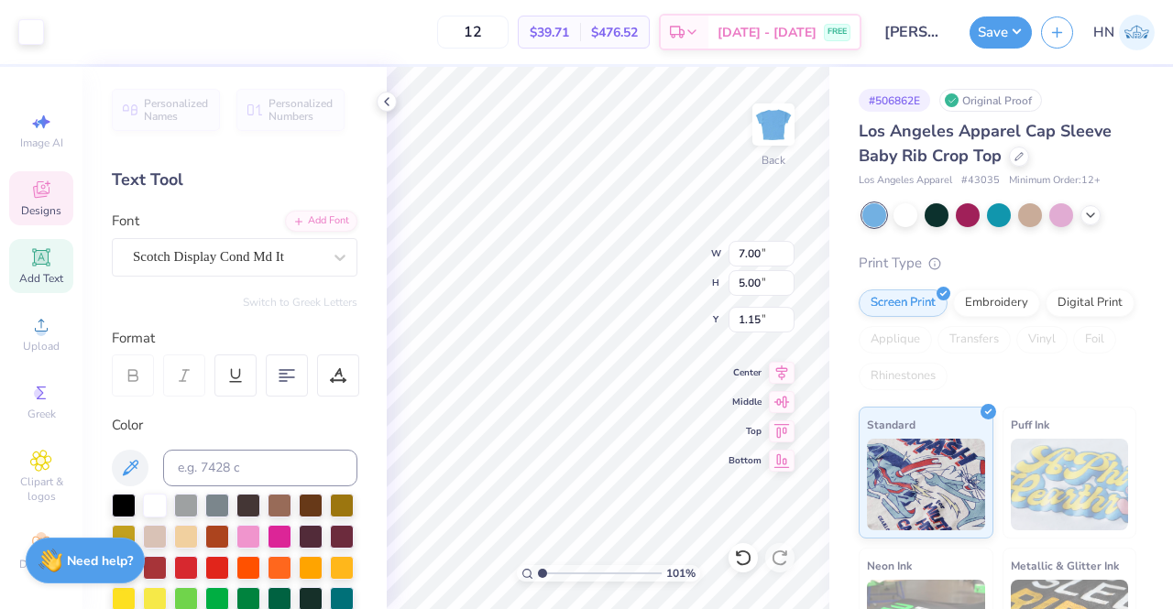
type input "1.00829586996823"
type input "6.30"
type input "4.51"
type input "1.65"
type input "1.00829586996823"
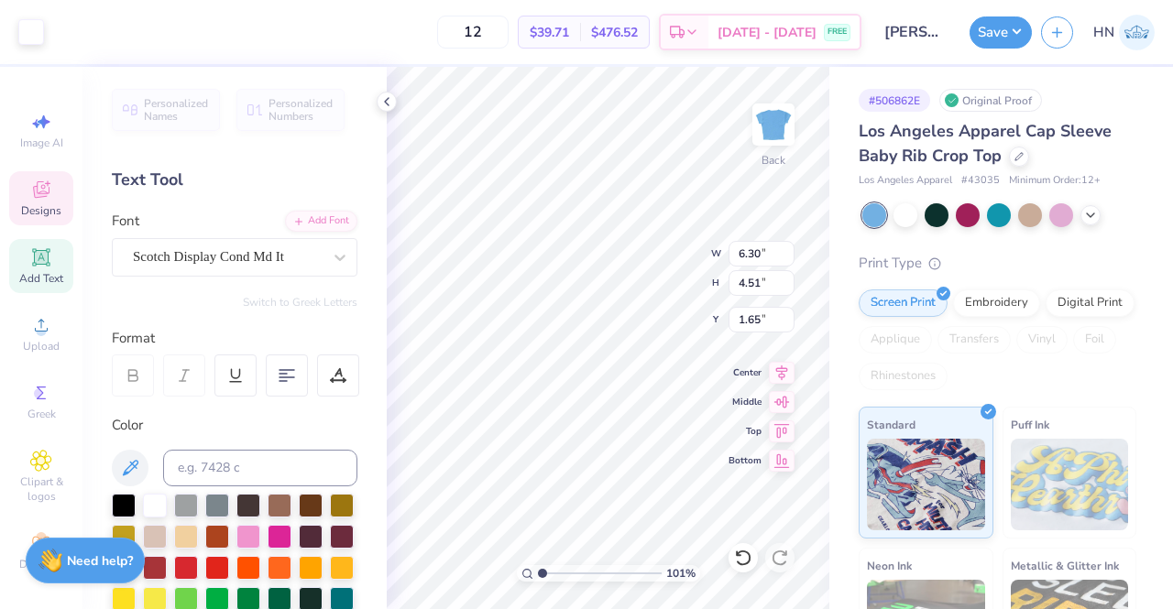
type input "3.00"
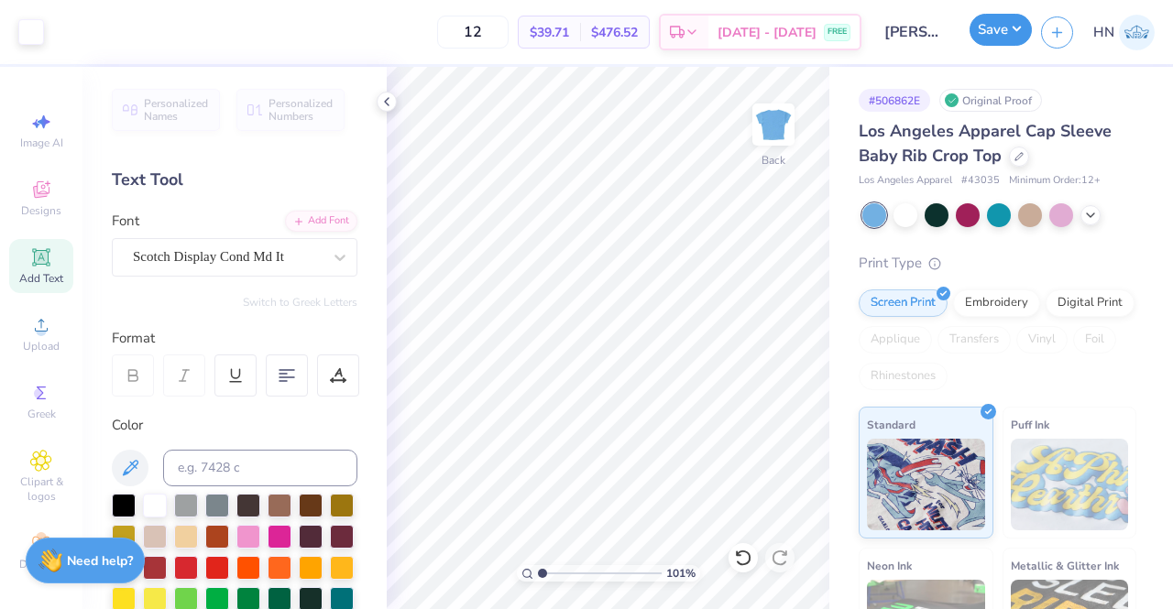
click at [979, 29] on button "Save" at bounding box center [1000, 30] width 62 height 32
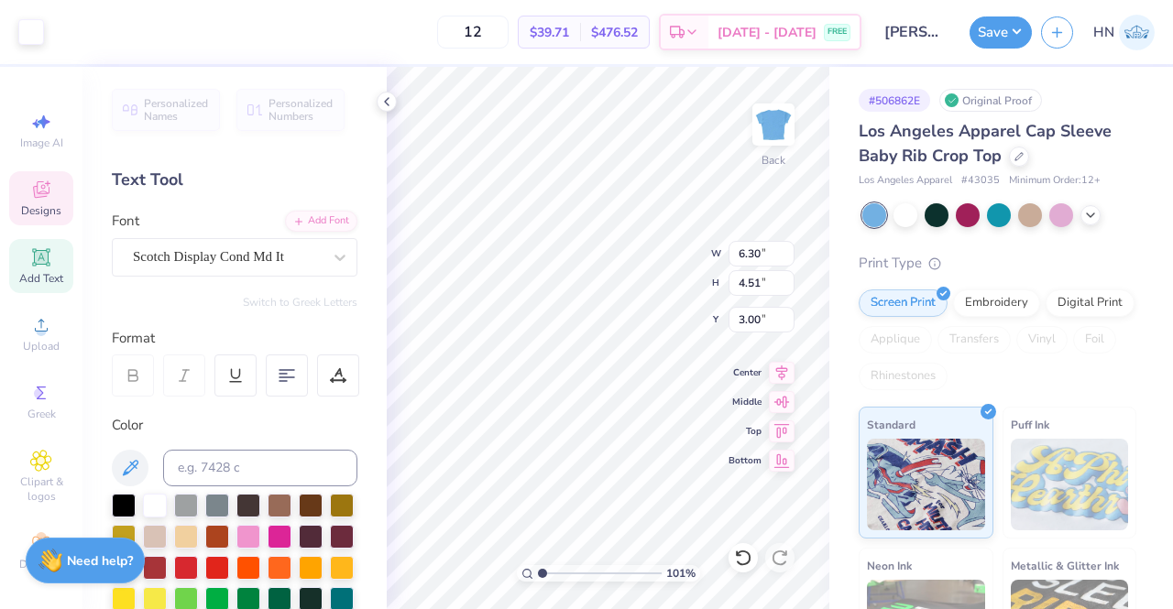
type input "1.00829586996823"
type input "2.00"
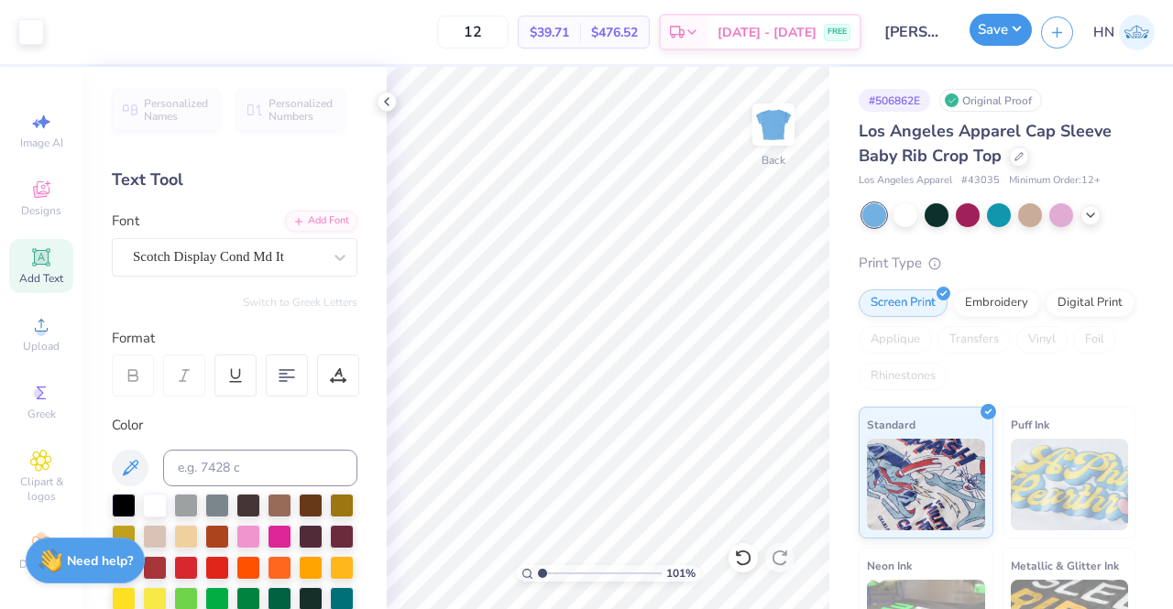
click at [982, 35] on button "Save" at bounding box center [1000, 30] width 62 height 32
type input "1.00829586996823"
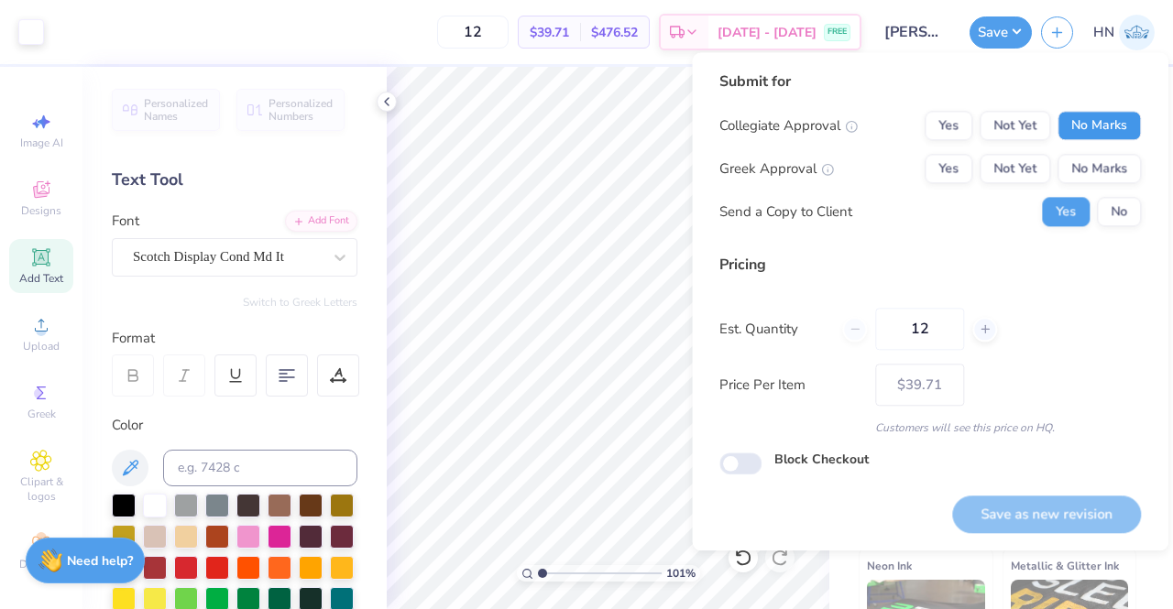
click at [1083, 119] on button "No Marks" at bounding box center [1098, 125] width 83 height 29
click at [955, 175] on button "Yes" at bounding box center [948, 168] width 48 height 29
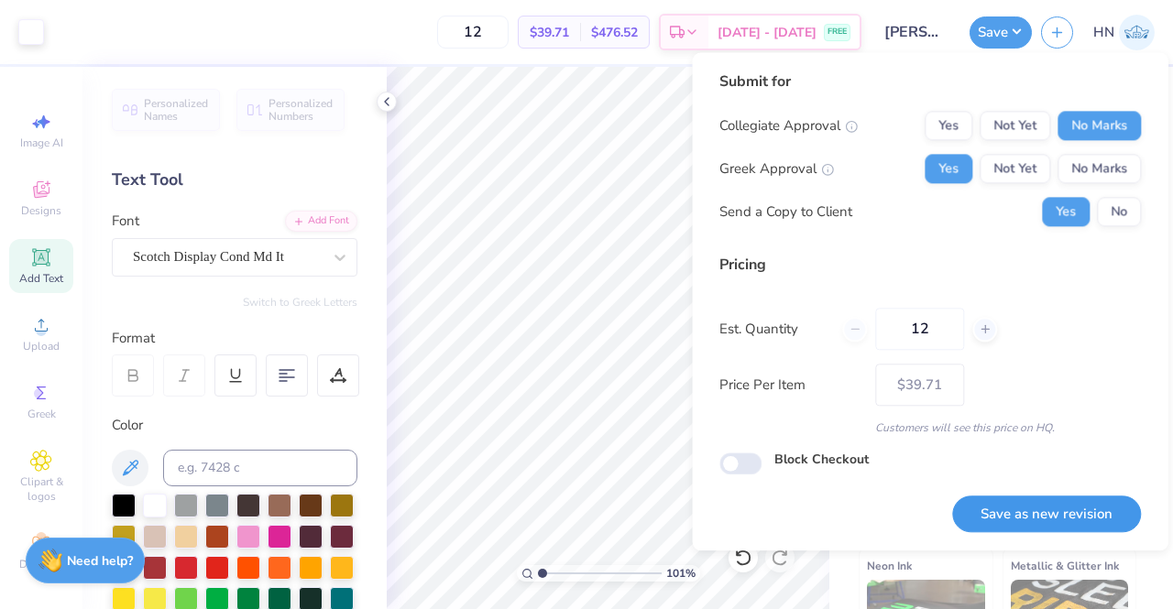
click at [1013, 508] on button "Save as new revision" at bounding box center [1046, 515] width 189 height 38
type input "– –"
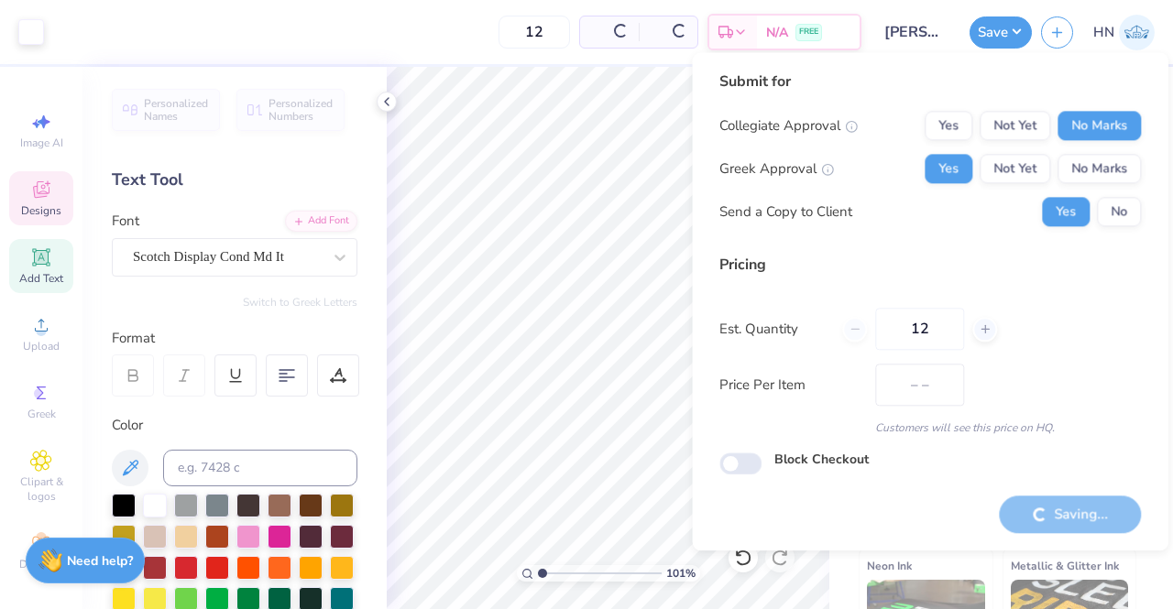
click at [21, 208] on span "Designs" at bounding box center [41, 210] width 40 height 15
type input "1.00829586996823"
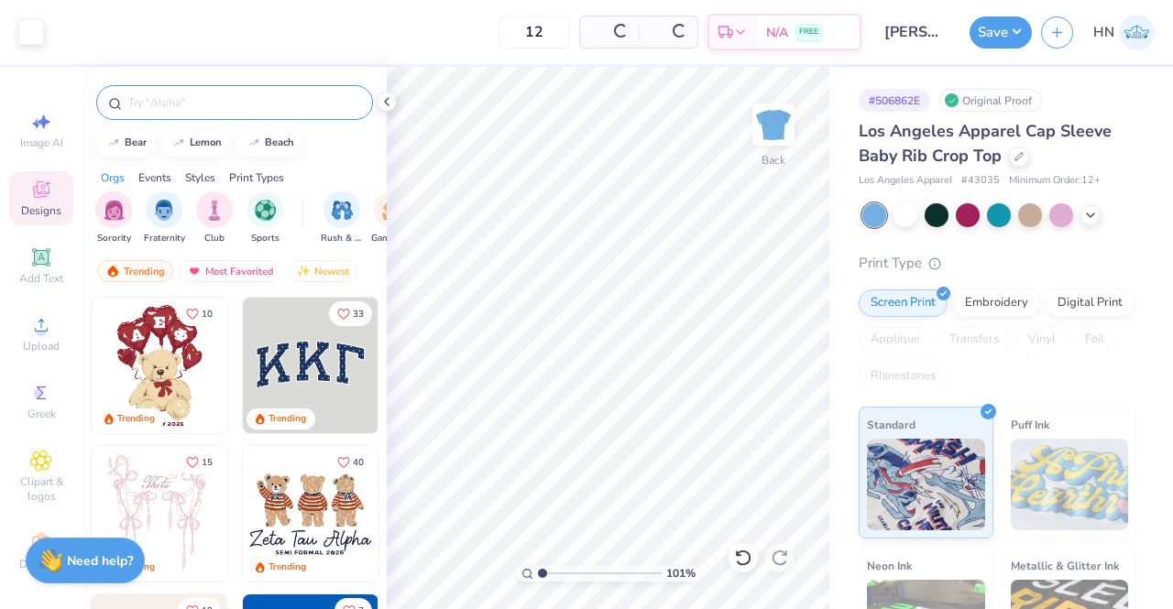
click at [183, 101] on input "text" at bounding box center [243, 102] width 235 height 18
type input "philan"
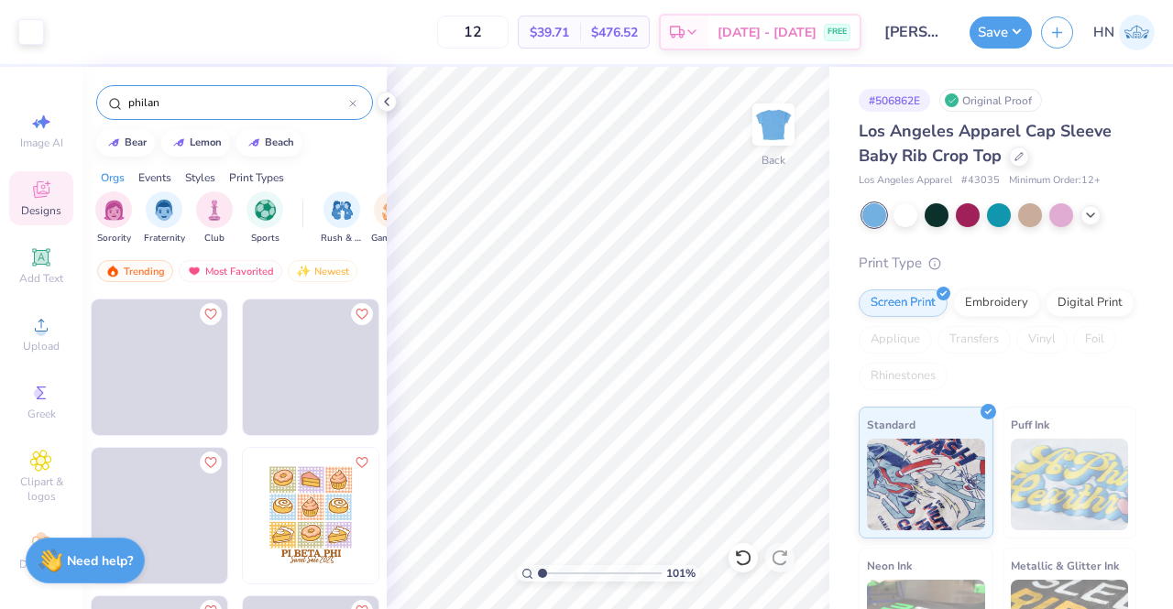
scroll to position [3892, 0]
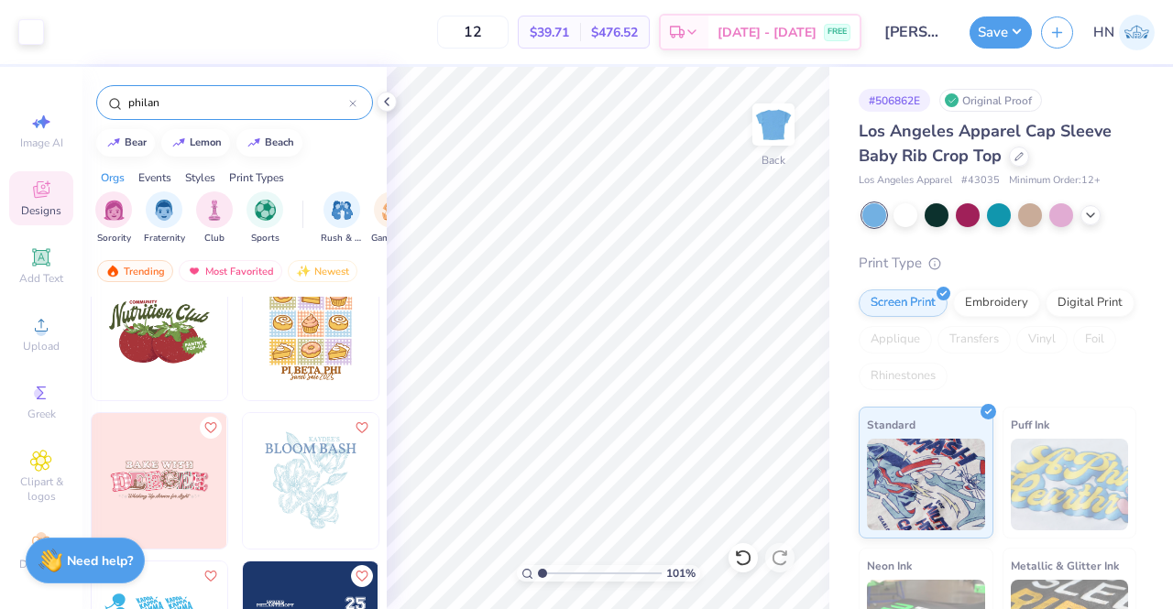
type input "1.00829586996823"
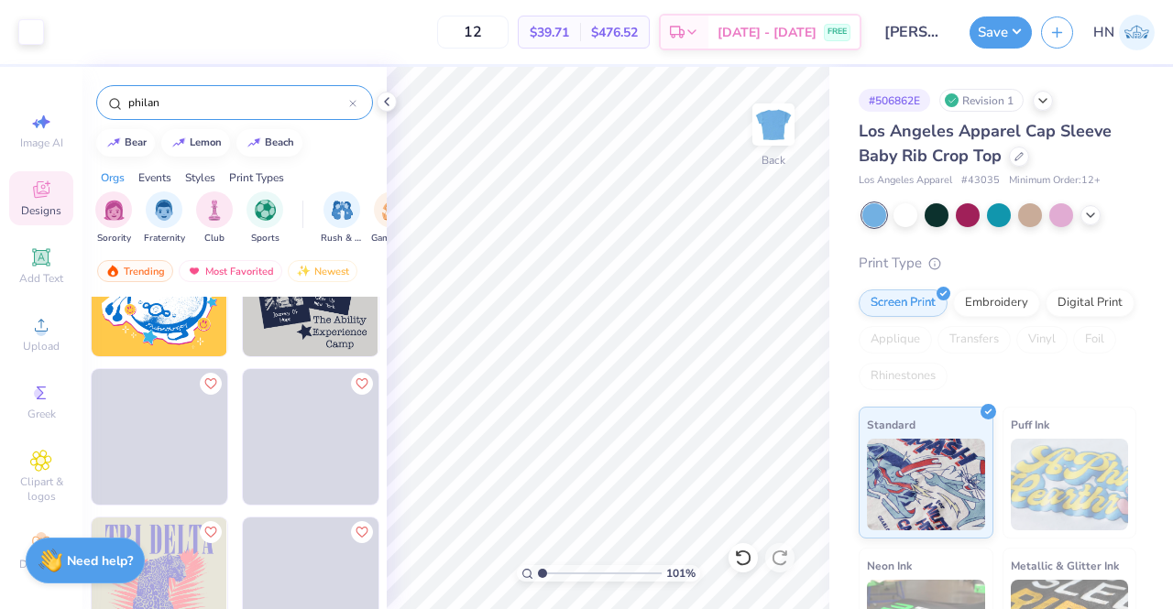
scroll to position [10077, 0]
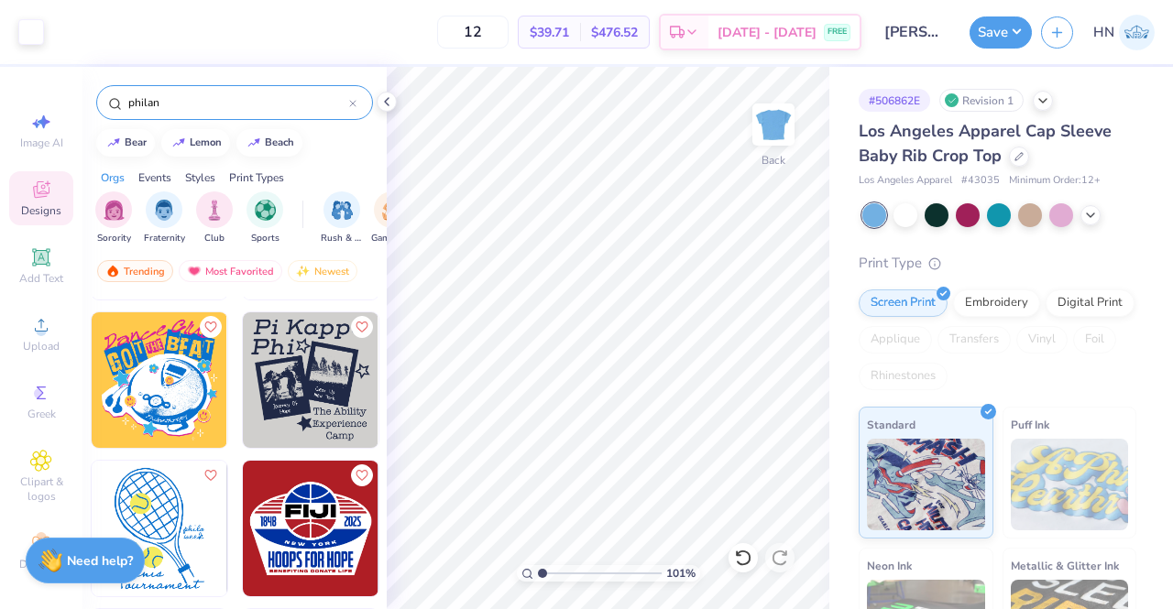
drag, startPoint x: 162, startPoint y: 91, endPoint x: 140, endPoint y: 98, distance: 23.2
click at [140, 98] on div "philan" at bounding box center [234, 102] width 277 height 35
drag, startPoint x: 172, startPoint y: 100, endPoint x: 136, endPoint y: 109, distance: 37.8
click at [136, 109] on input "philan" at bounding box center [237, 102] width 223 height 18
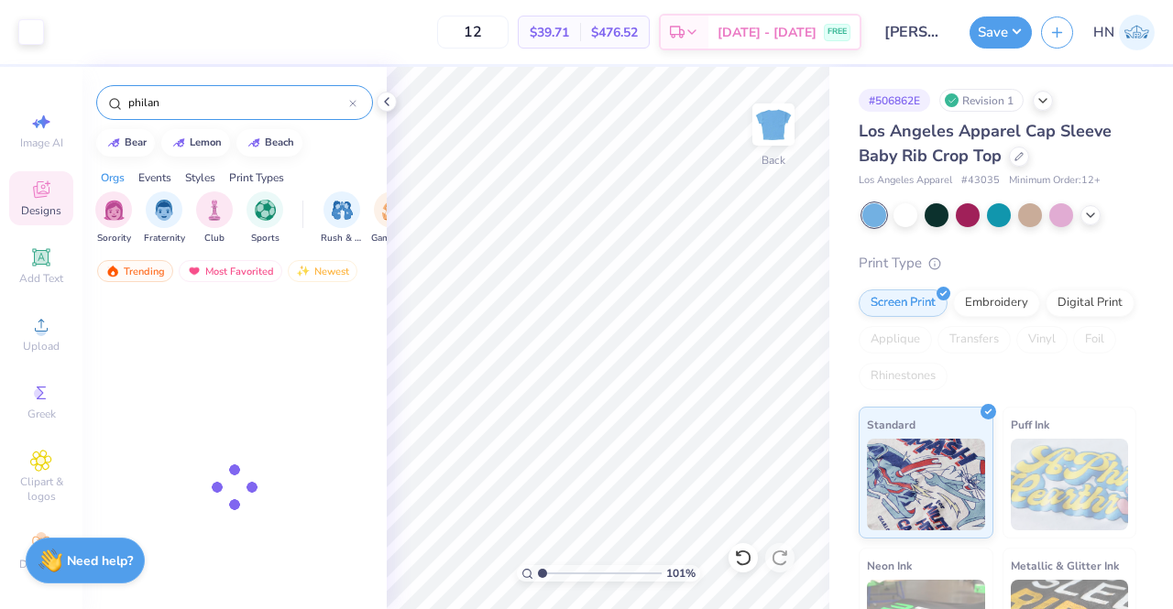
type input "p"
type input "Pi Phi"
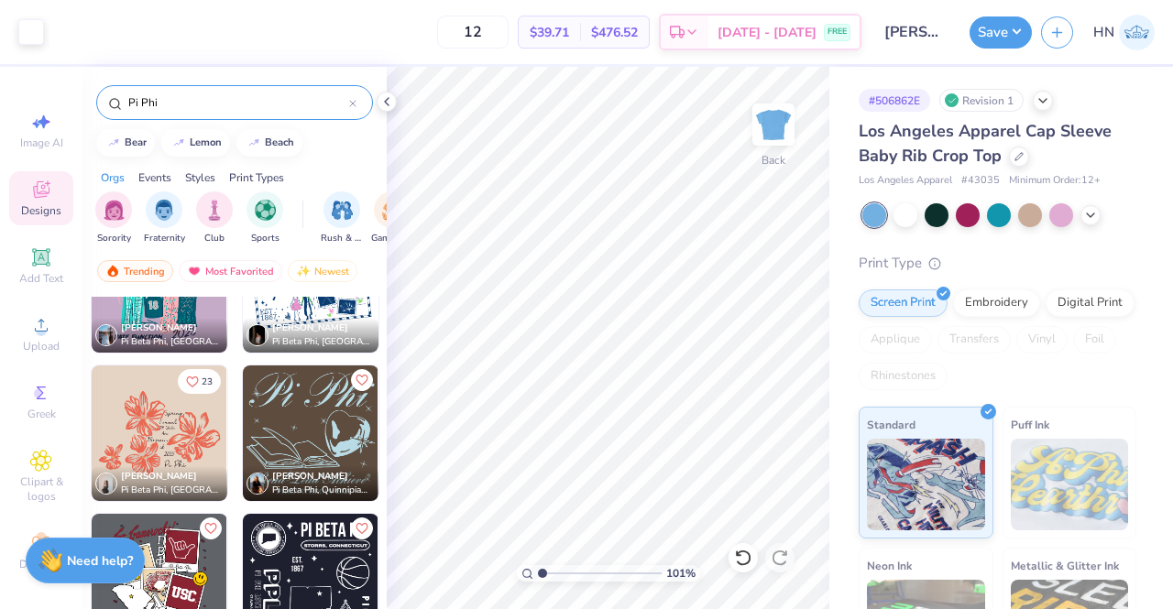
scroll to position [5570, 0]
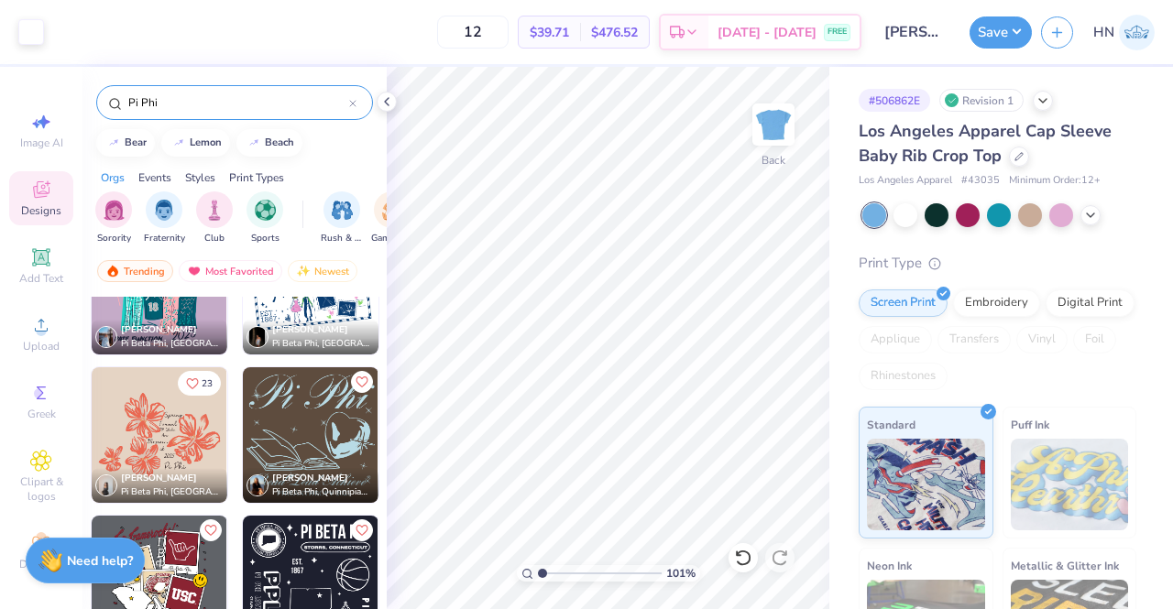
click at [300, 429] on img at bounding box center [311, 435] width 136 height 136
type input "1.00829586996823"
type input "3.16"
type input "3.00"
type input "6.62"
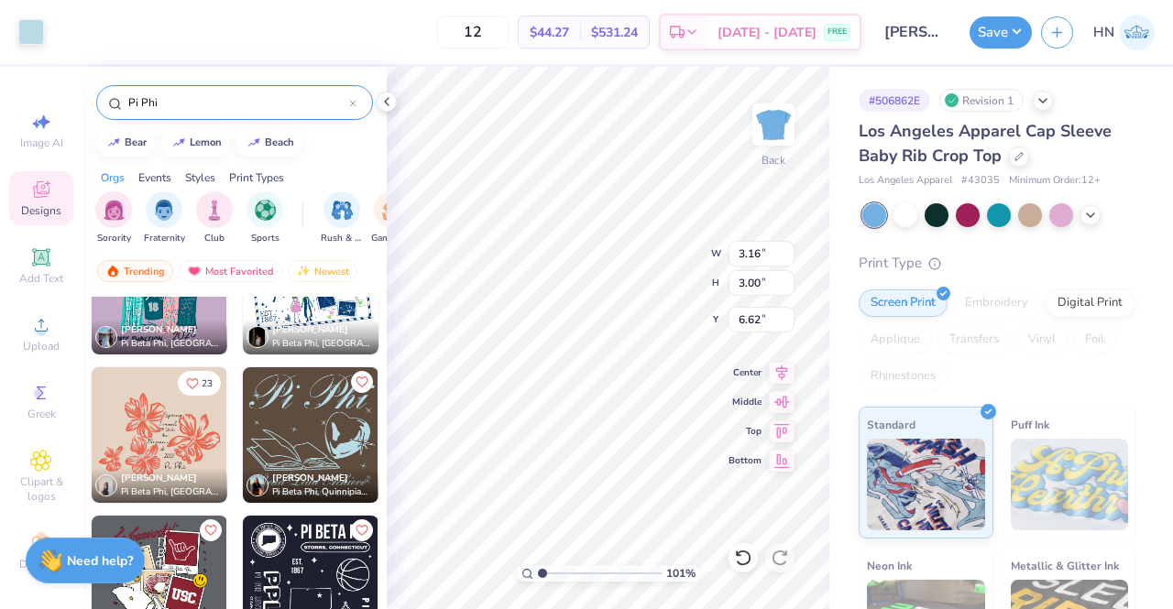
type input "1.00829586996823"
type input "6.30"
type input "4.51"
type input "2.00"
click at [18, 38] on div at bounding box center [31, 30] width 26 height 26
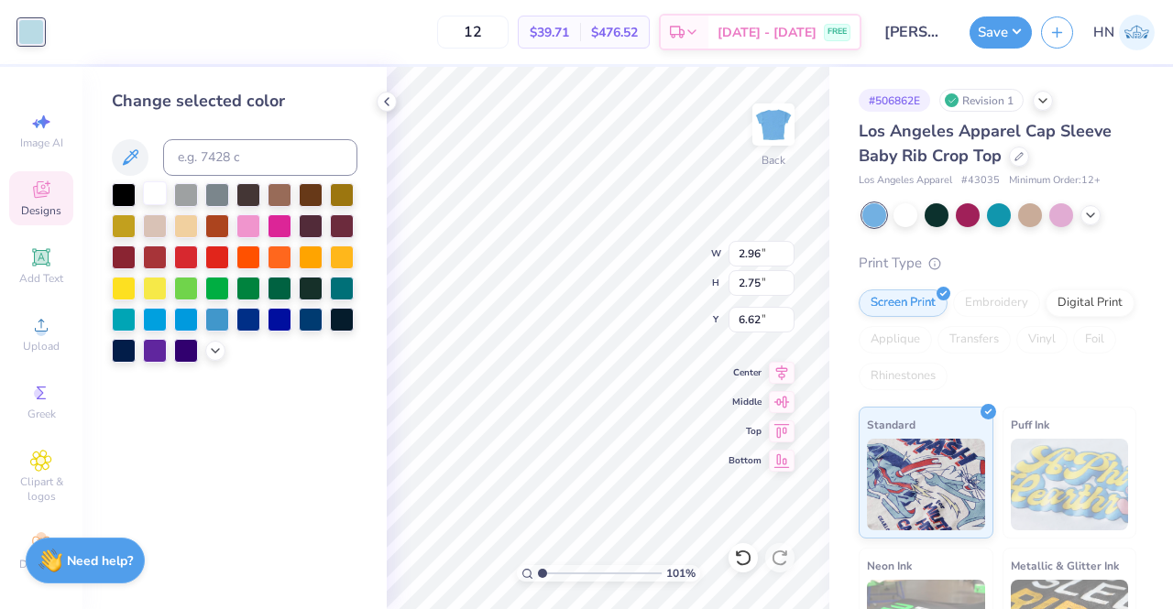
click at [161, 194] on div at bounding box center [155, 193] width 24 height 24
type input "1.00829586996823"
type input "3.51"
type input "3.27"
type input "6.09"
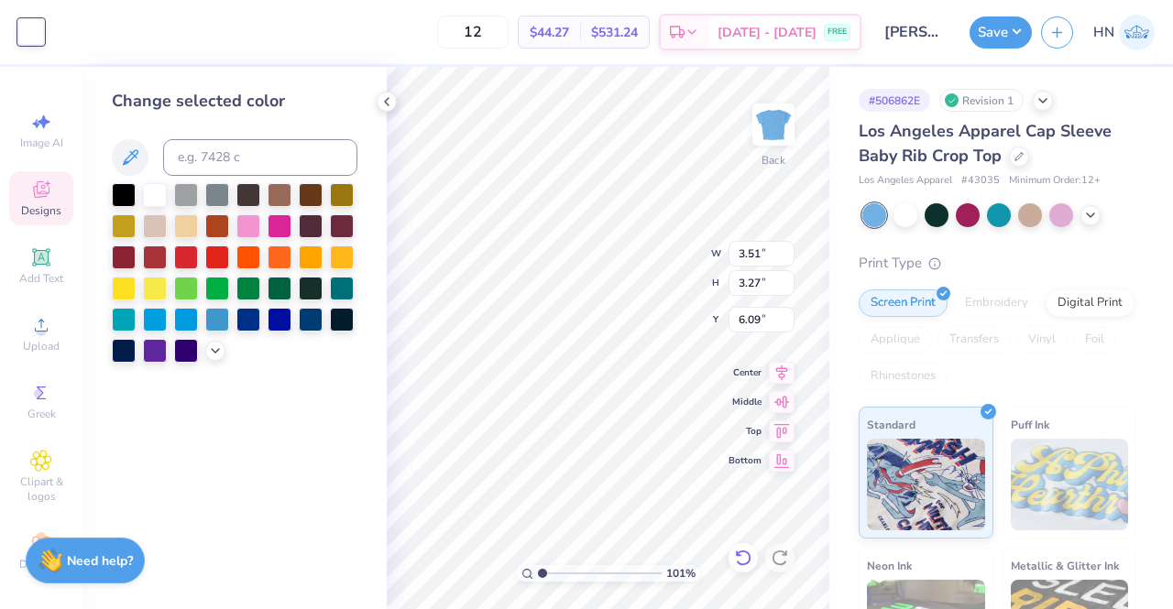
click at [742, 560] on icon at bounding box center [743, 558] width 18 height 18
type input "1.00829586996823"
type input "2.96"
type input "2.75"
type input "6.62"
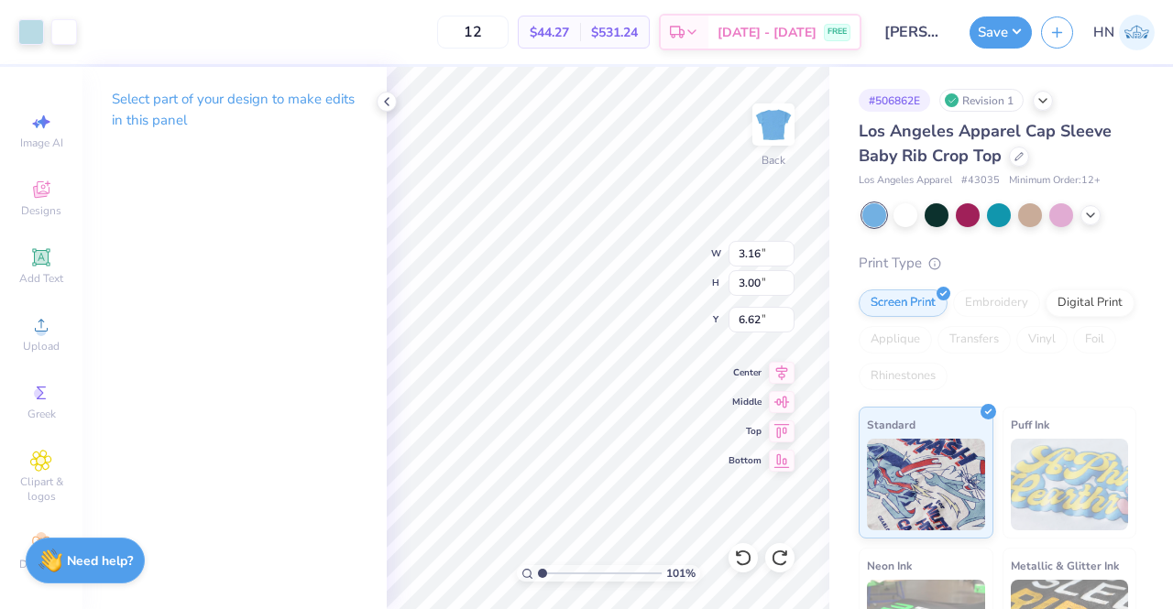
type input "1"
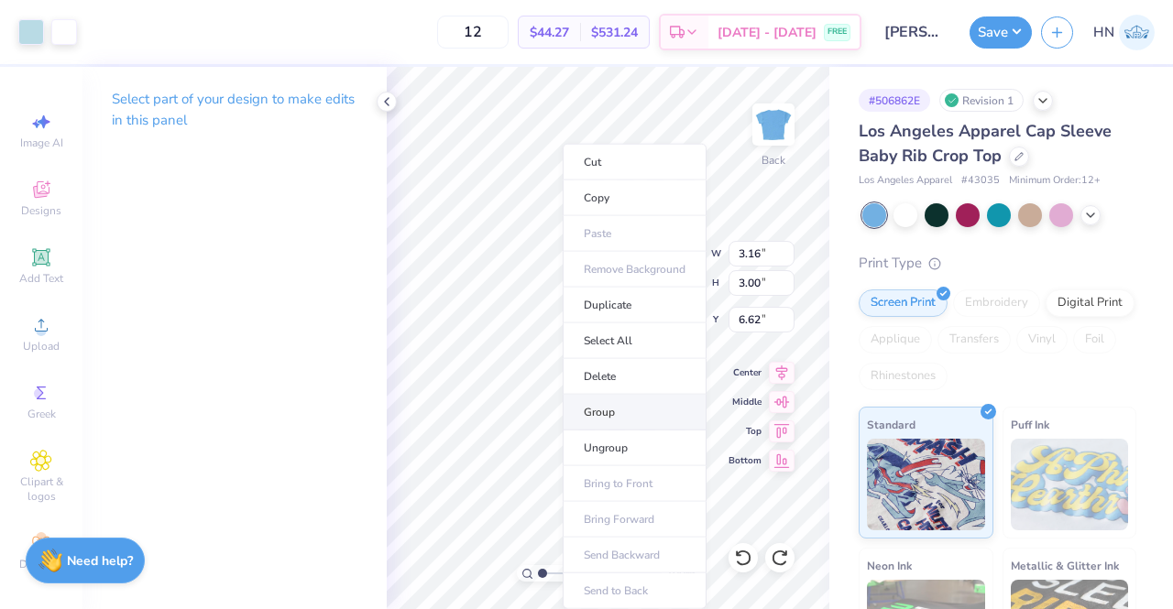
click at [599, 419] on li "Group" at bounding box center [634, 413] width 144 height 36
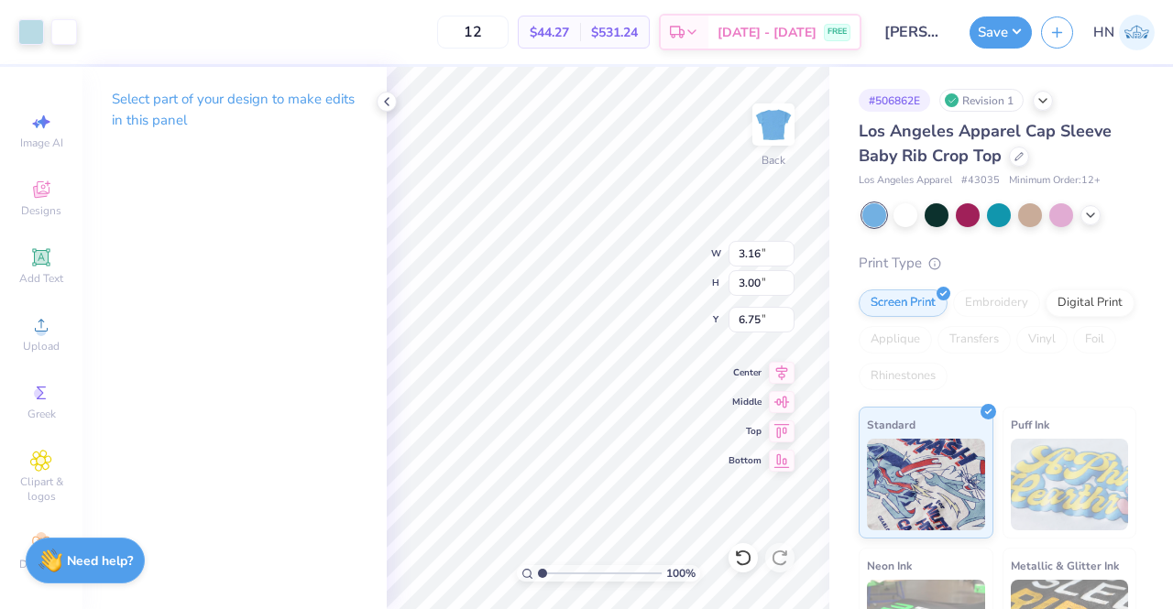
type input "4.36"
click at [34, 37] on div at bounding box center [31, 30] width 26 height 26
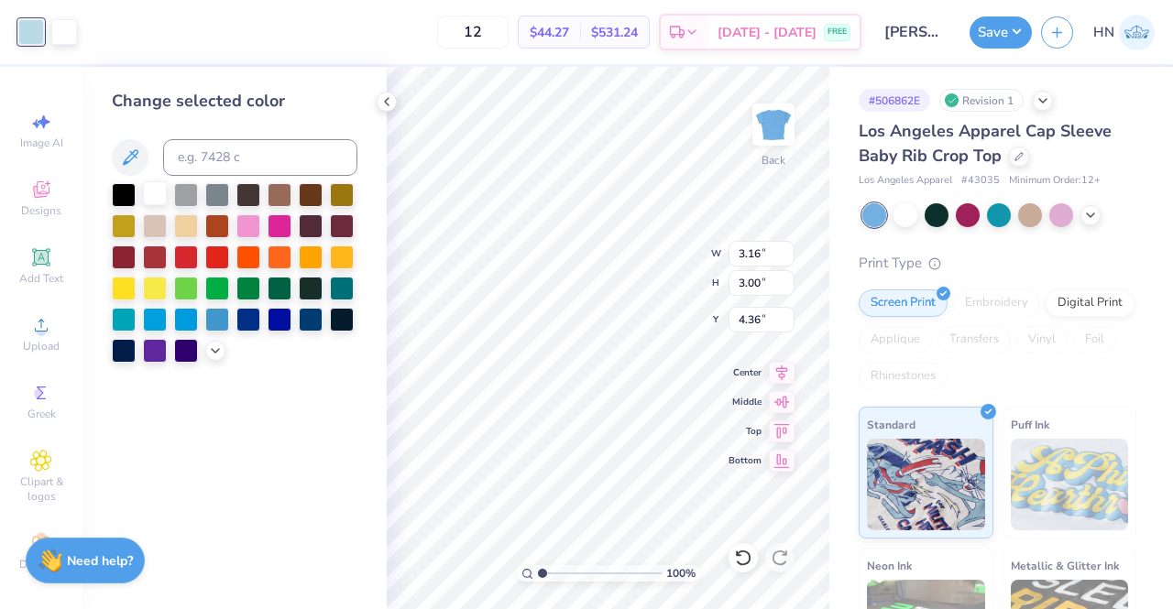
click at [154, 199] on div at bounding box center [155, 193] width 24 height 24
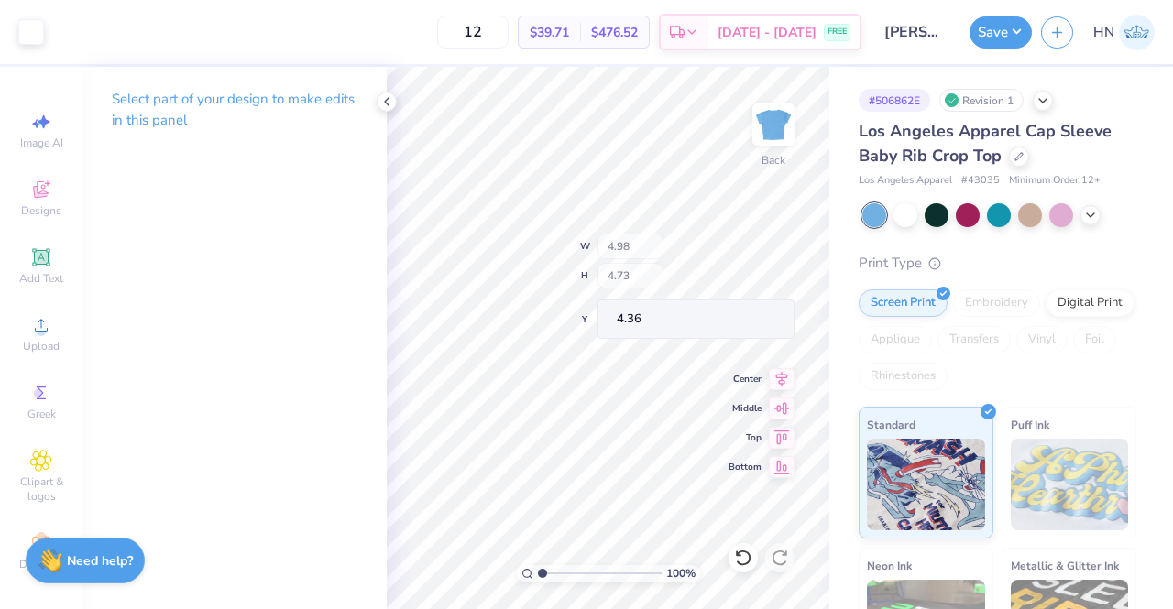
type input "4.98"
type input "4.73"
type input "4.43"
type input "5.88"
type input "5.59"
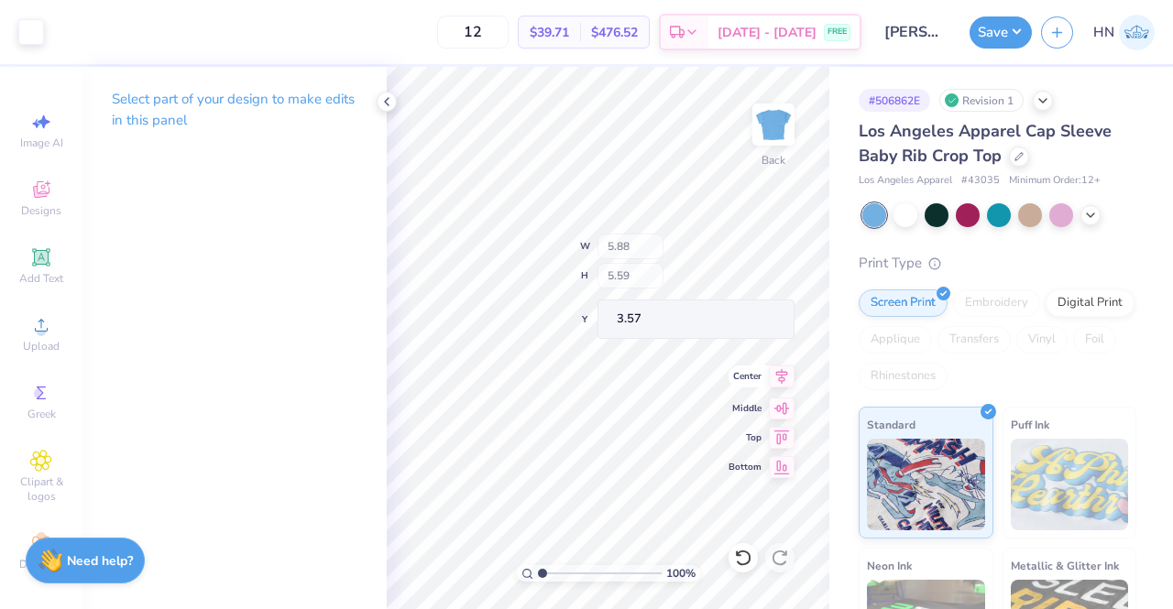
type input "3.00"
type input "2.53"
click at [764, 315] on input "2.53" at bounding box center [761, 320] width 66 height 26
type input "2.50"
click at [778, 368] on icon at bounding box center [782, 370] width 26 height 22
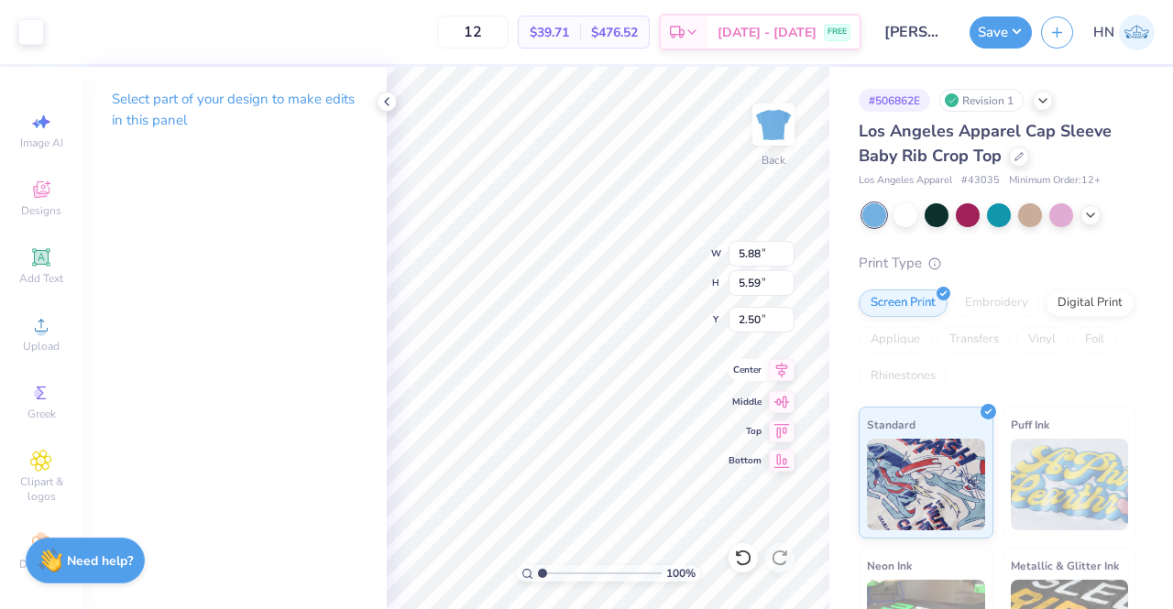
type input "2.48"
type input "6.29"
type input "5.98"
type input "2.49"
click at [784, 364] on icon at bounding box center [782, 370] width 12 height 16
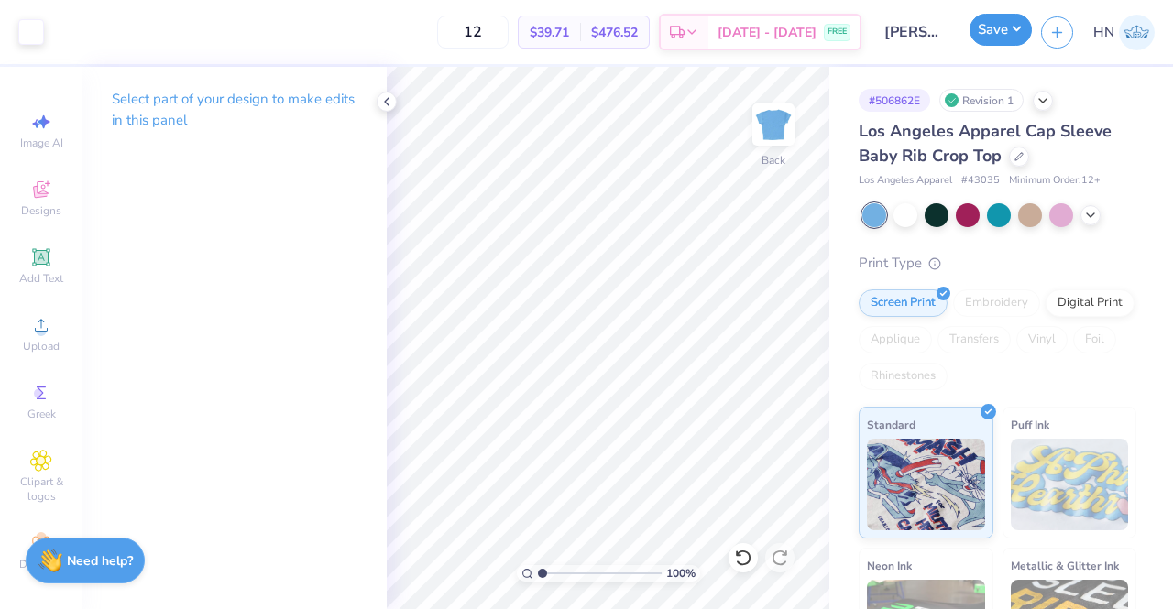
click at [990, 39] on button "Save" at bounding box center [1000, 30] width 62 height 32
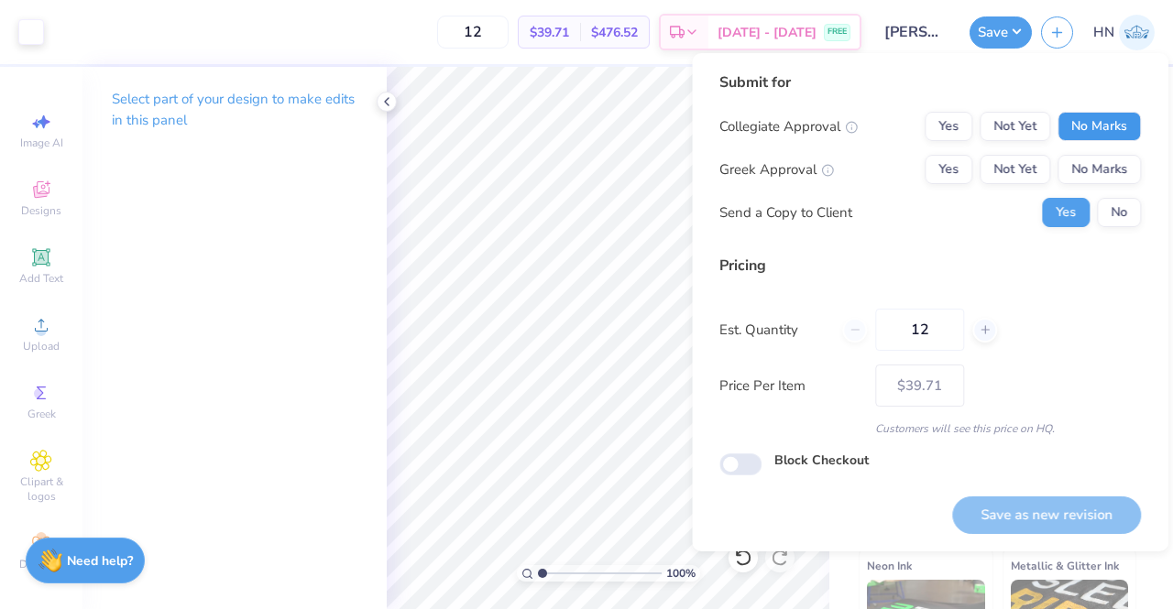
click at [1066, 130] on button "No Marks" at bounding box center [1098, 126] width 83 height 29
click at [952, 169] on button "Yes" at bounding box center [948, 169] width 48 height 29
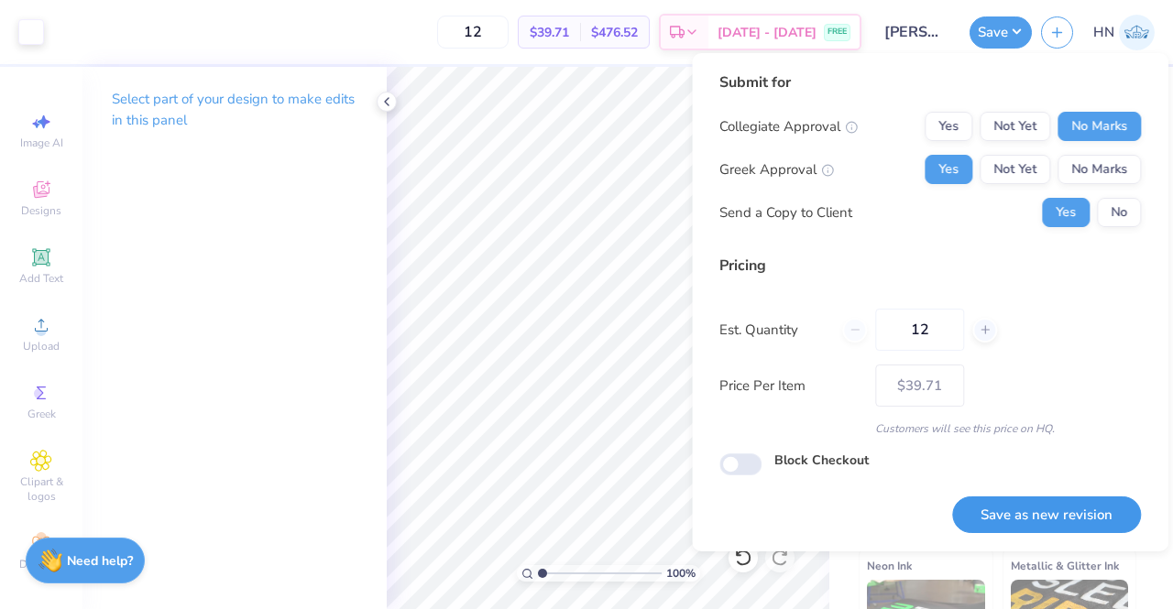
click at [1028, 508] on button "Save as new revision" at bounding box center [1046, 516] width 189 height 38
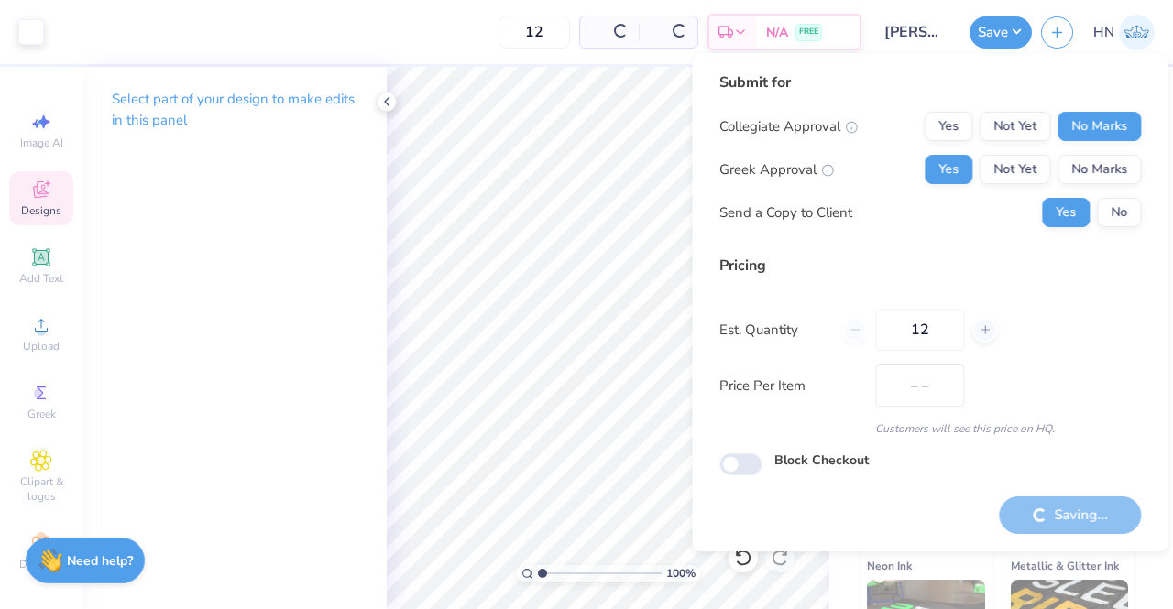
click at [39, 206] on span "Designs" at bounding box center [41, 210] width 40 height 15
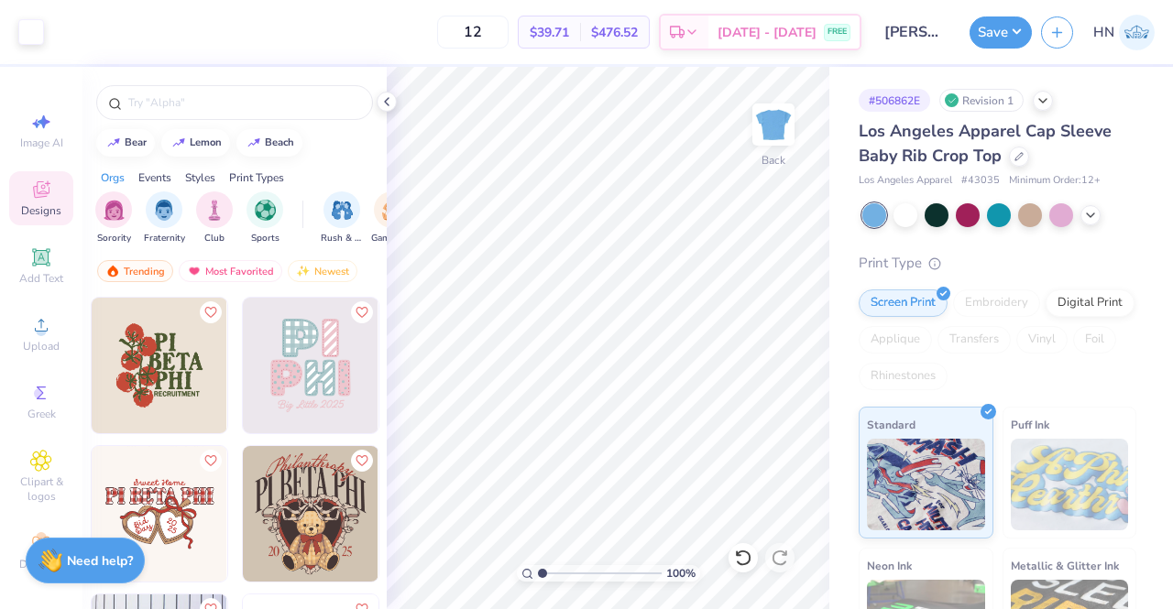
type input "$39.71"
click at [163, 115] on div at bounding box center [234, 102] width 277 height 35
click at [165, 106] on input "text" at bounding box center [243, 102] width 235 height 18
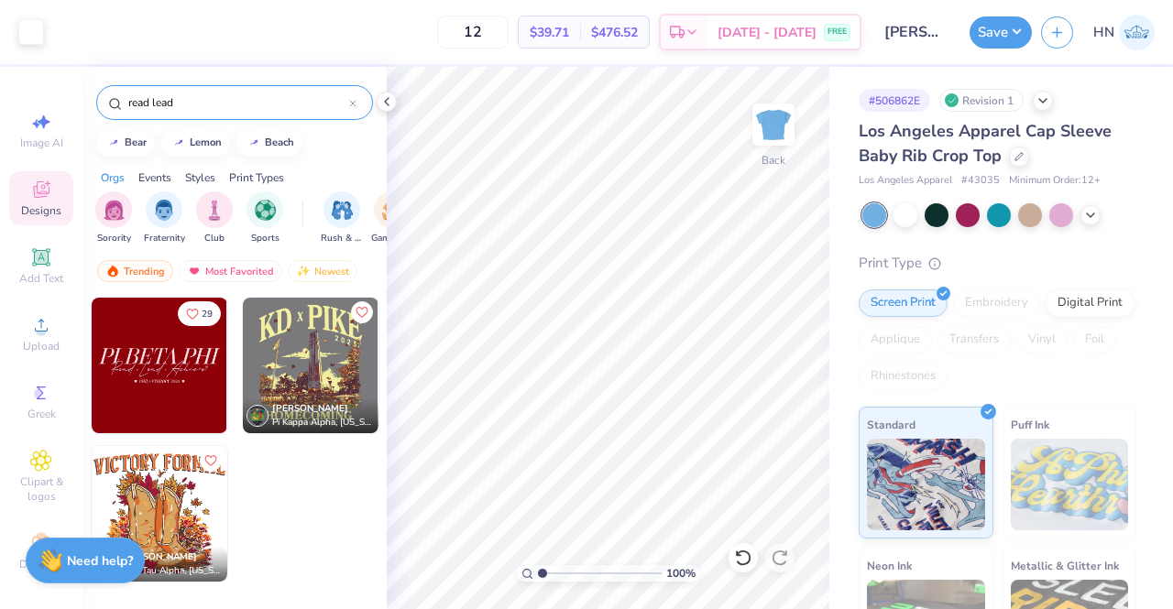
type input "read lead"
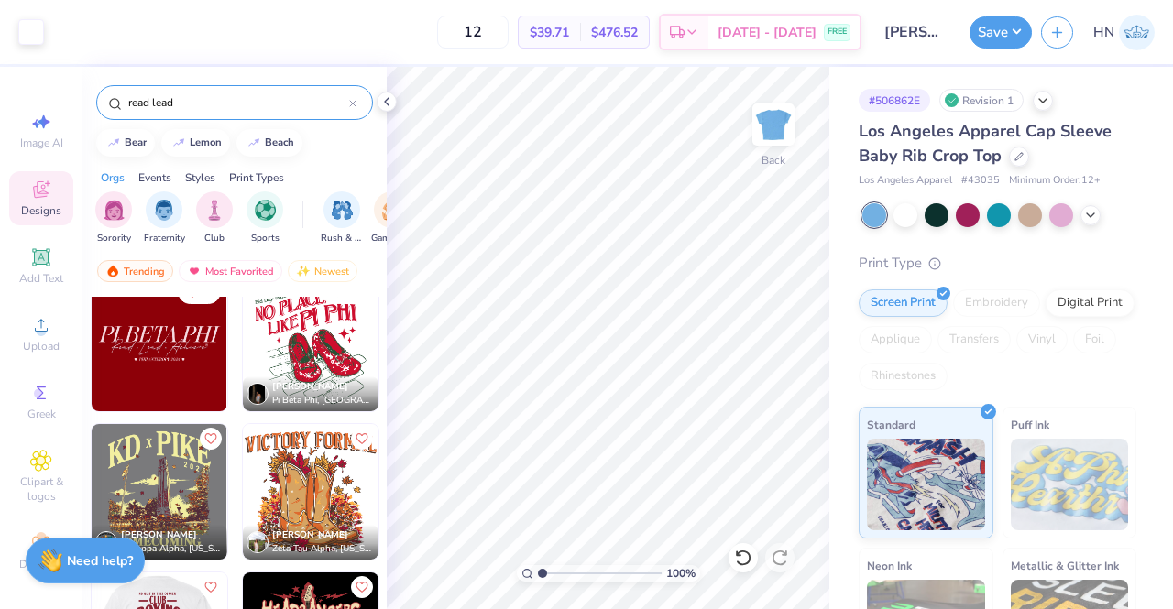
scroll to position [0, 0]
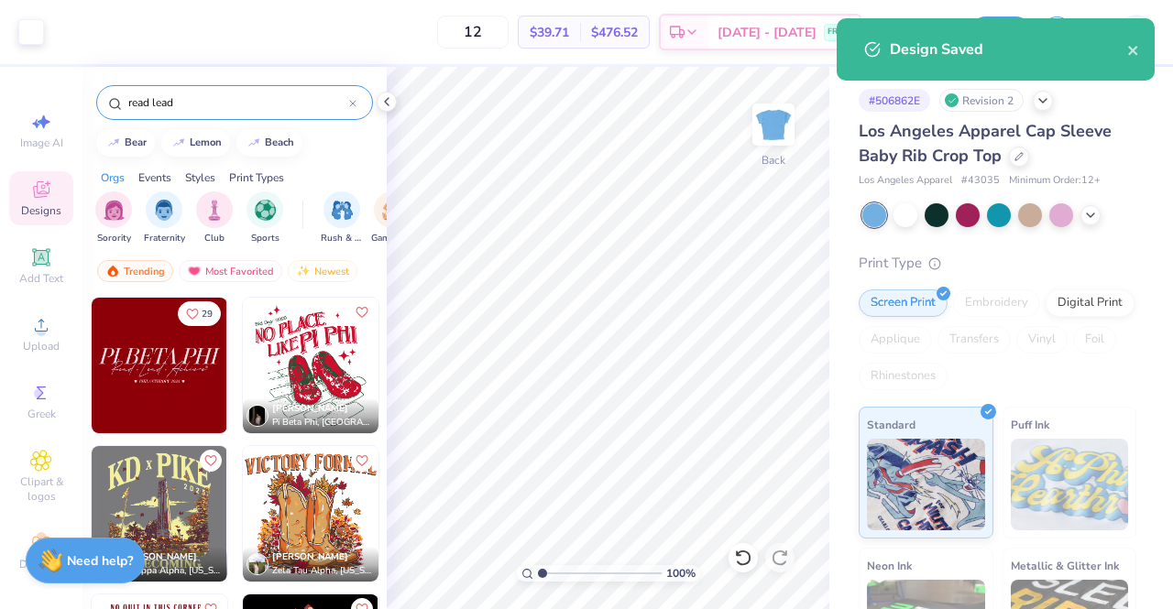
click at [194, 112] on div "read lead" at bounding box center [234, 102] width 277 height 35
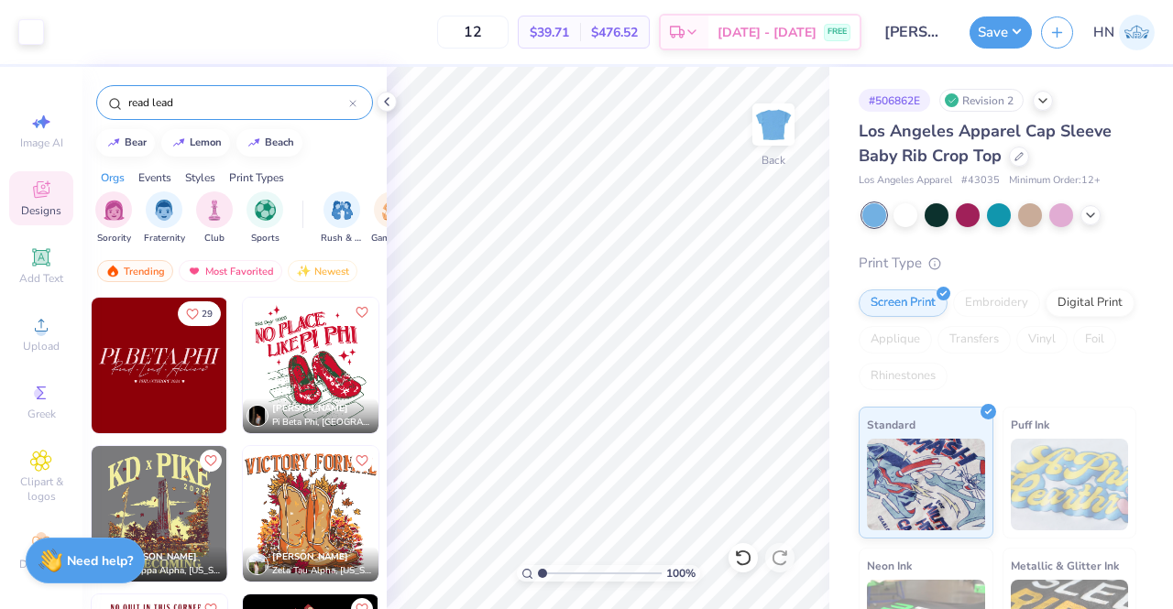
drag, startPoint x: 187, startPoint y: 102, endPoint x: 112, endPoint y: 103, distance: 75.1
click at [112, 103] on div "read lead" at bounding box center [234, 102] width 277 height 35
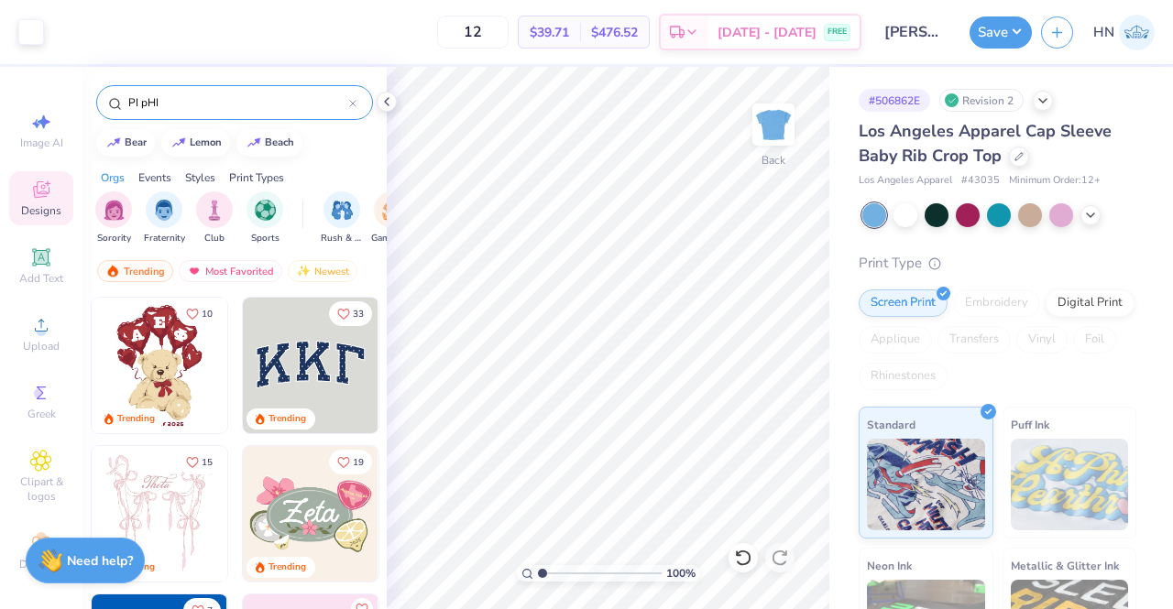
type input "PI pHI"
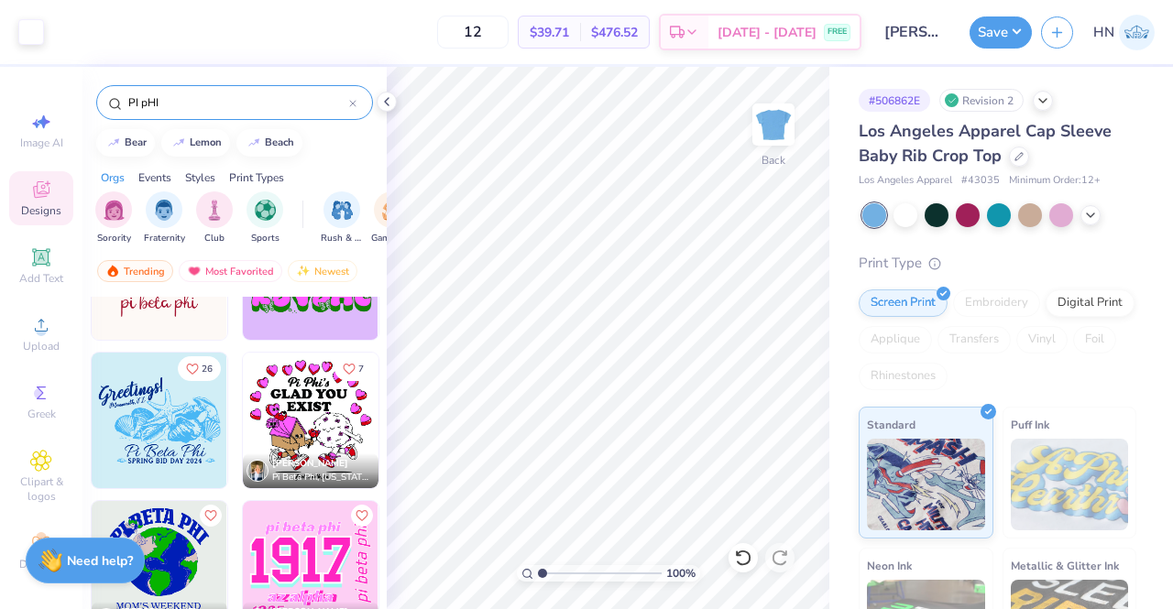
scroll to position [14799, 0]
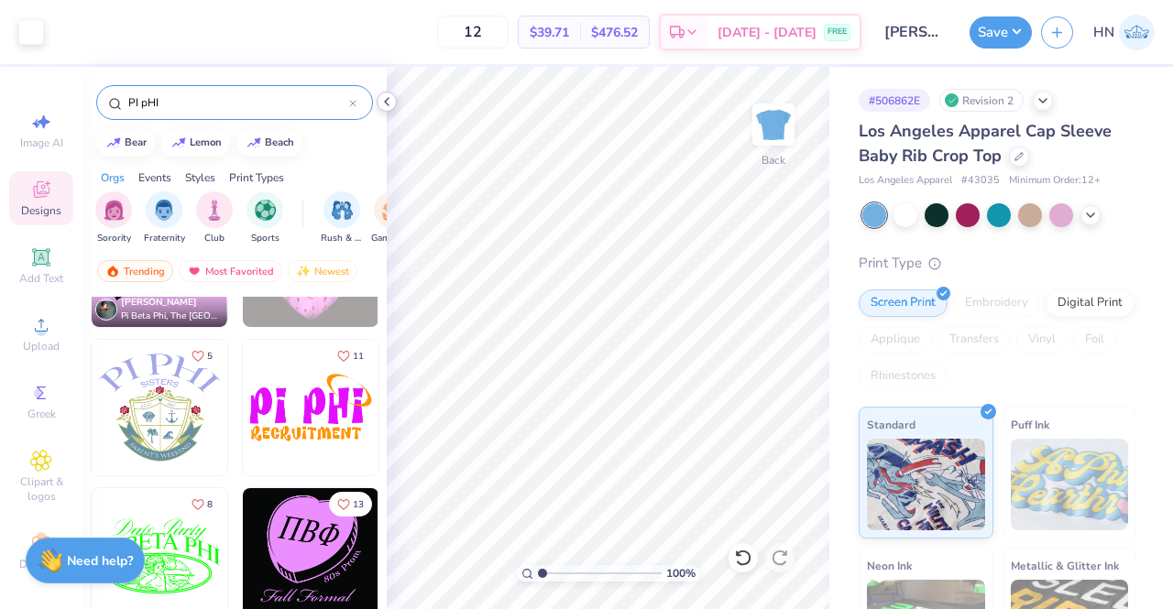
click at [385, 105] on icon at bounding box center [386, 101] width 15 height 15
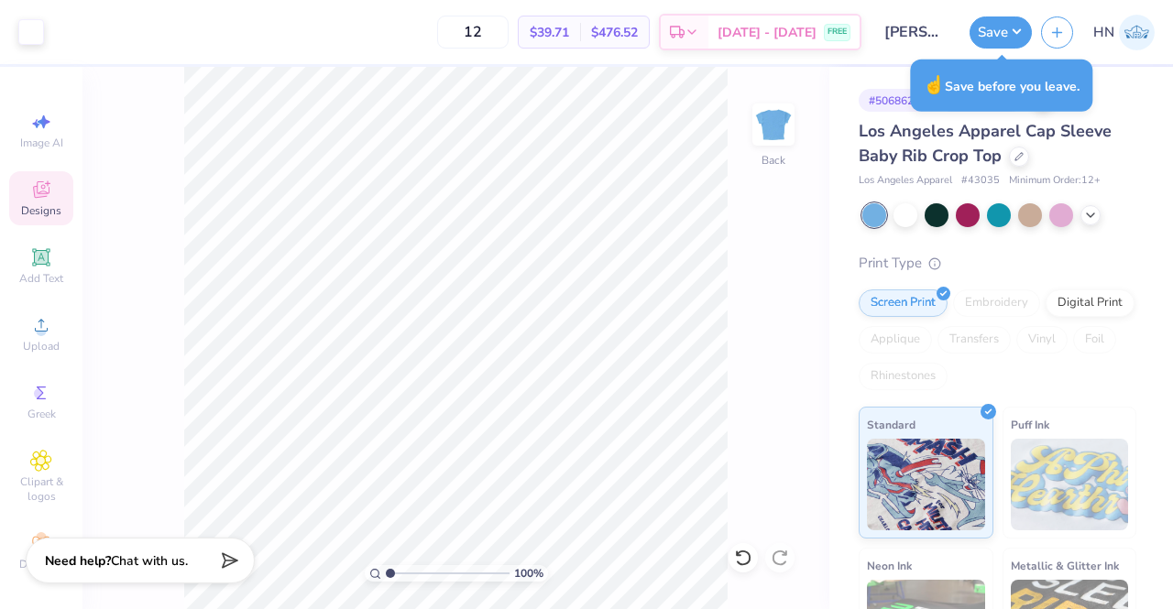
click at [969, 36] on div "Art colors 12 $39.71 Per Item $476.52 Total Est. Delivery [DATE] - [DATE] FREE …" at bounding box center [586, 32] width 1173 height 64
click at [986, 33] on button "Save" at bounding box center [1000, 30] width 62 height 32
